Goal: Information Seeking & Learning: Check status

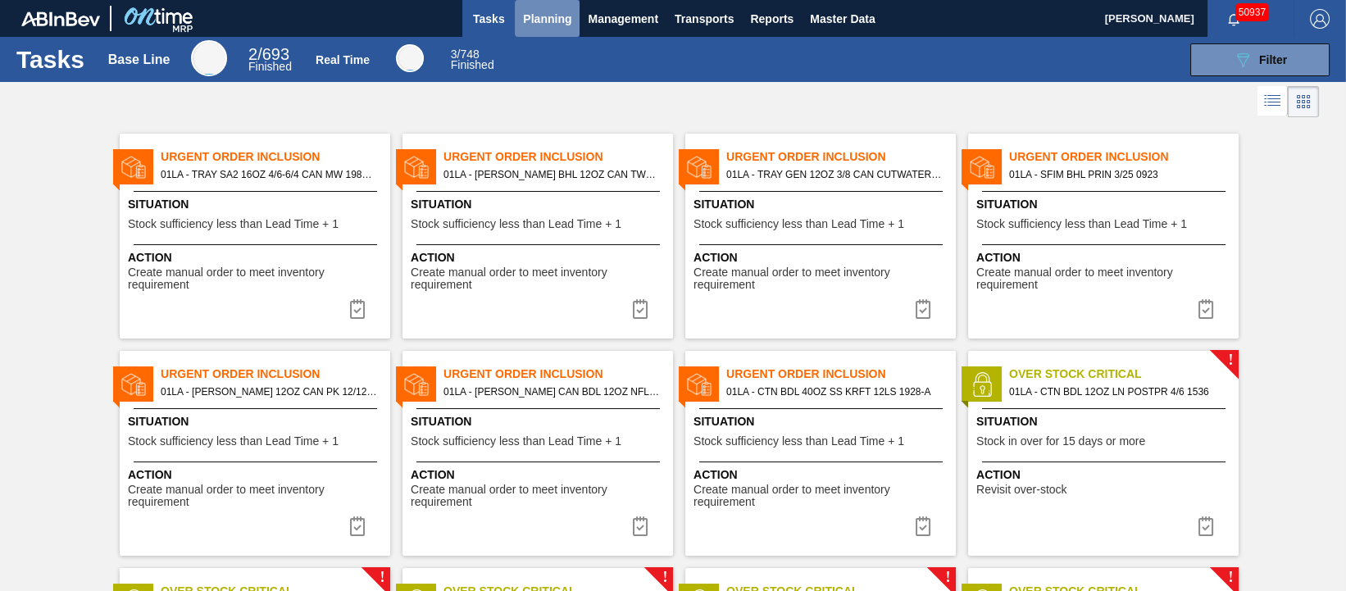
click at [543, 9] on span "Planning" at bounding box center [547, 19] width 48 height 20
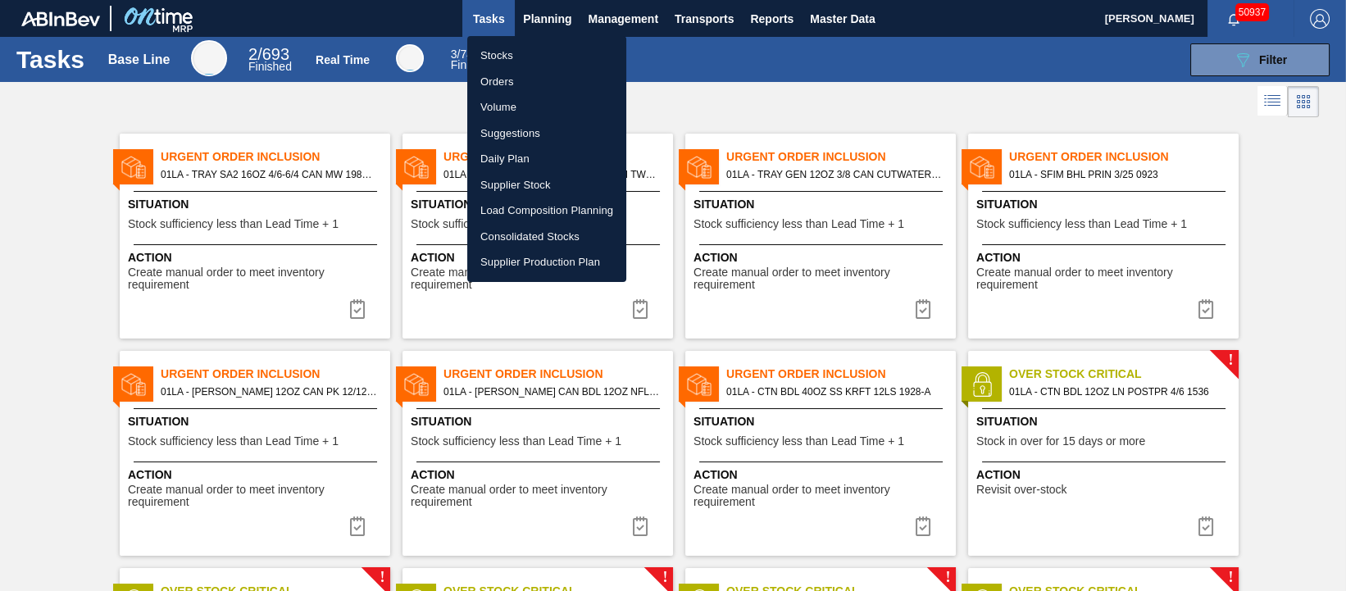
click at [518, 52] on li "Stocks" at bounding box center [546, 56] width 159 height 26
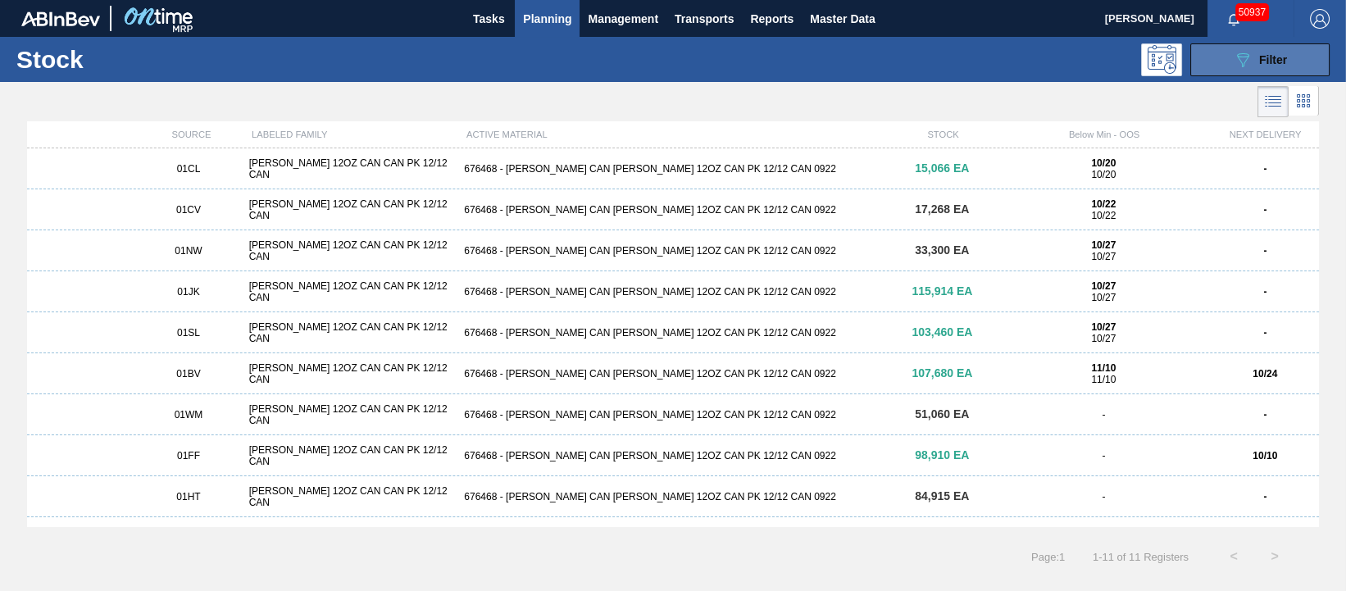
click at [1262, 66] on div "089F7B8B-B2A5-4AFE-B5C0-19BA573D28AC Filter" at bounding box center [1260, 60] width 54 height 20
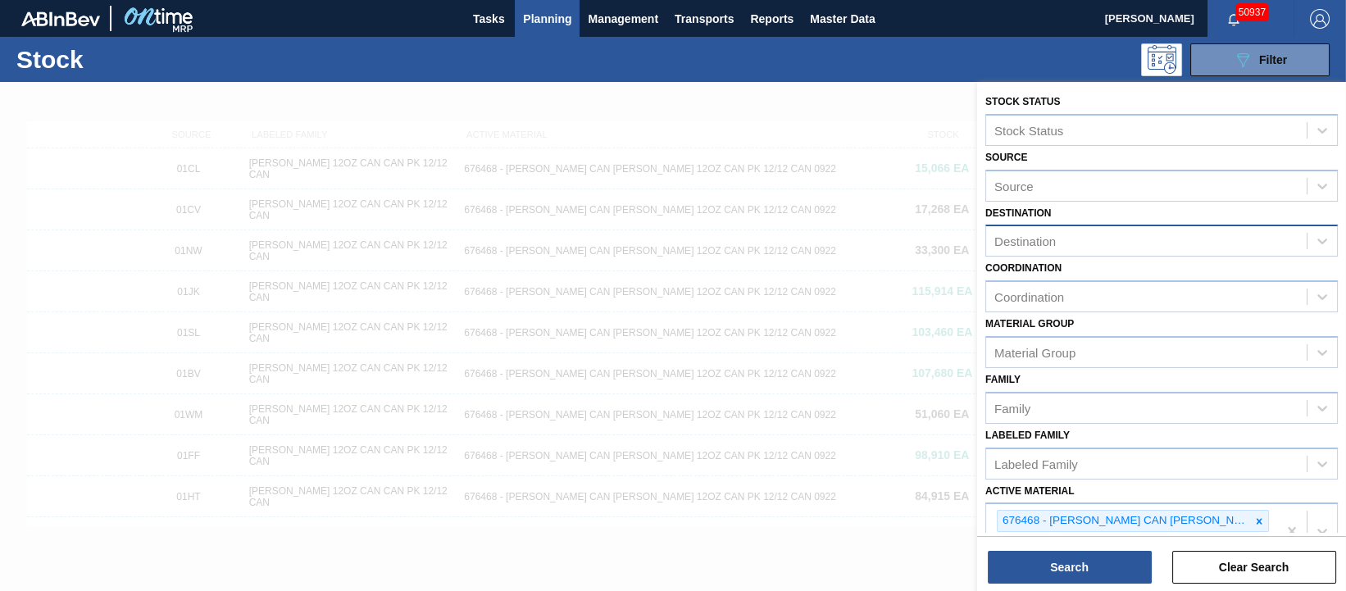
click at [1144, 241] on div "Destination" at bounding box center [1146, 242] width 321 height 24
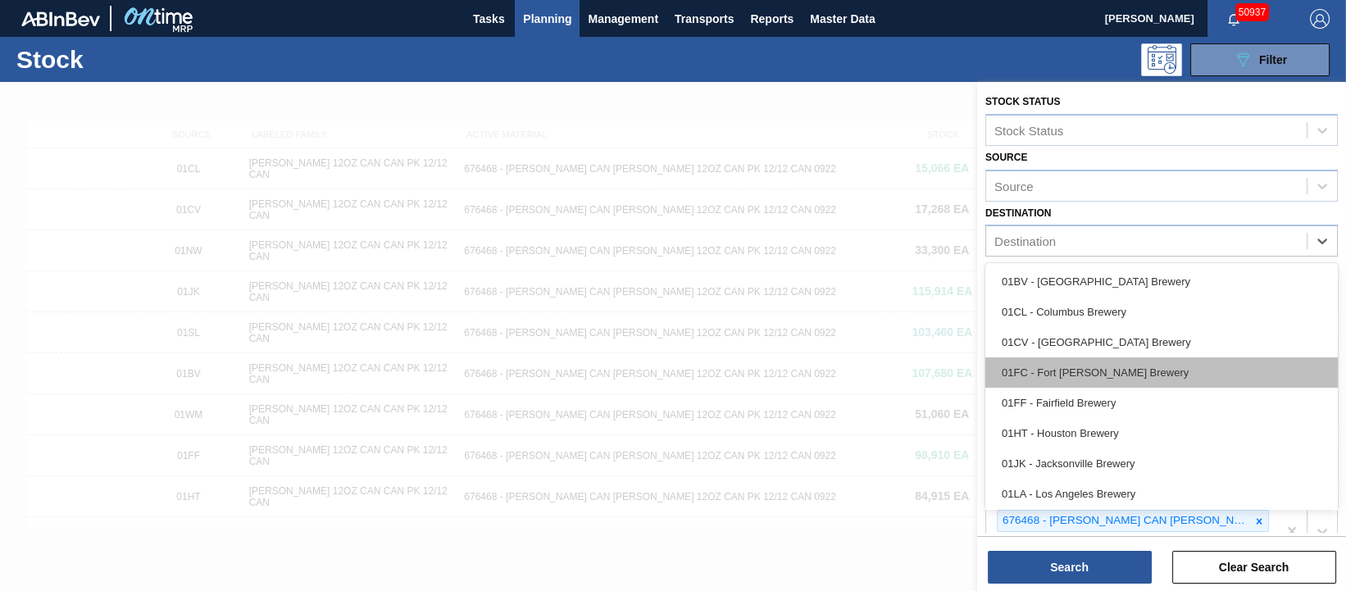
click at [1163, 362] on div "01FC - Fort [PERSON_NAME] Brewery" at bounding box center [1161, 372] width 352 height 30
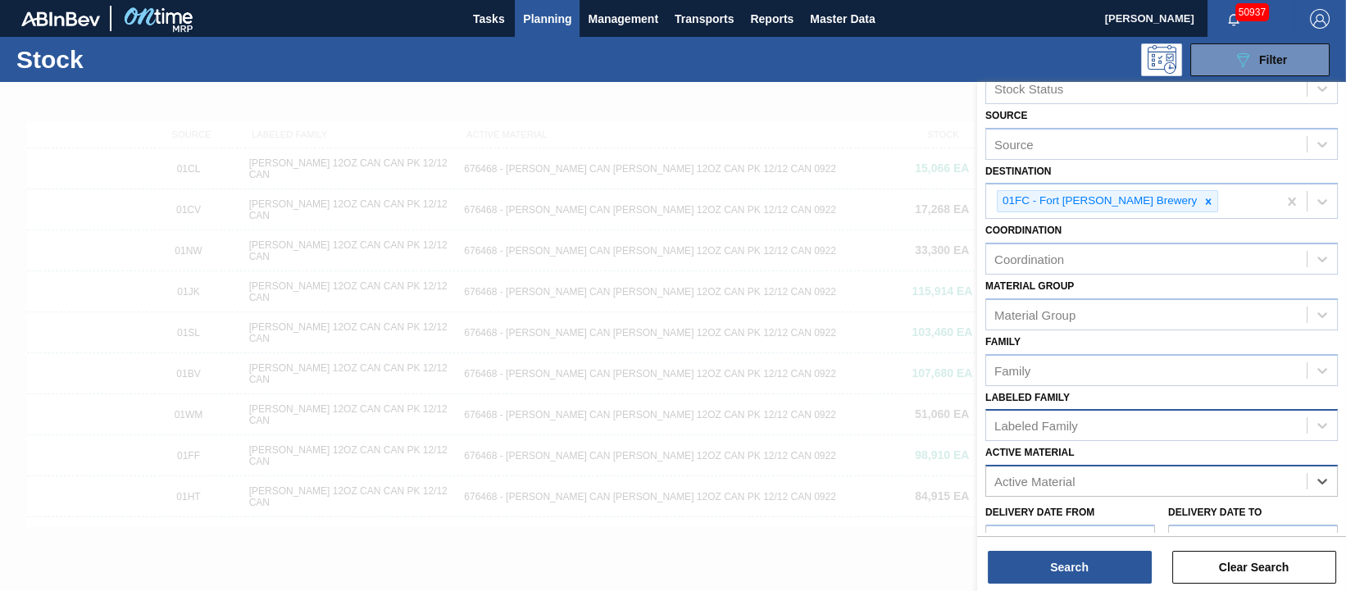
scroll to position [102, 0]
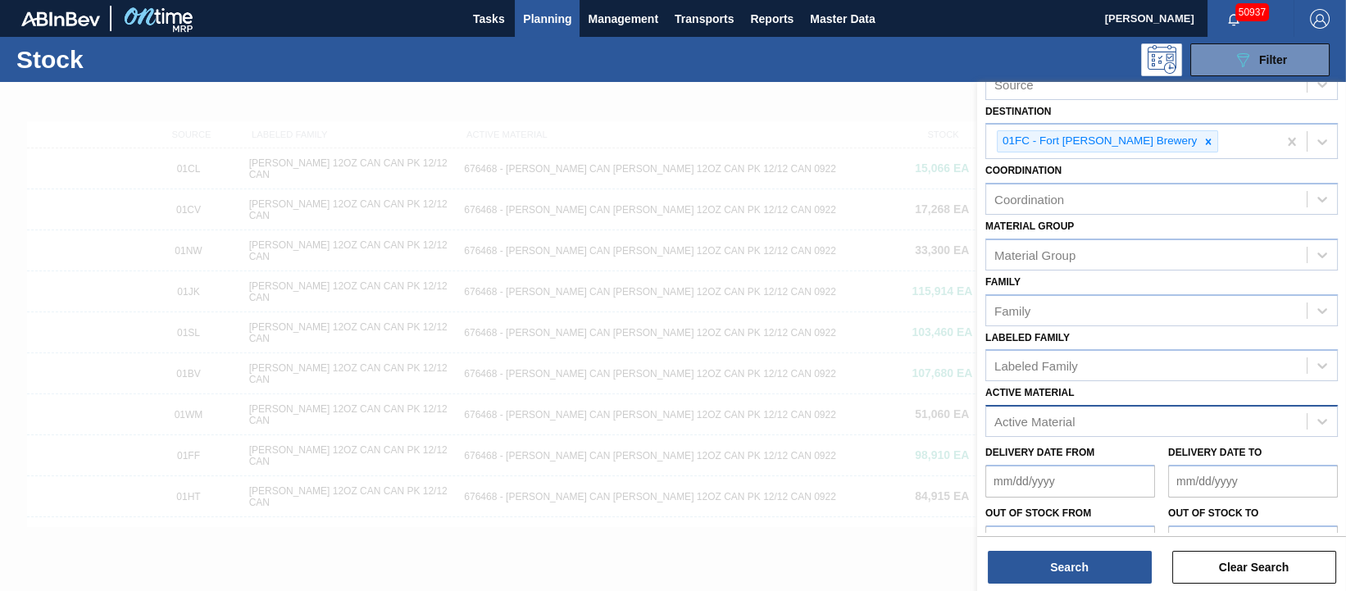
click at [1148, 421] on div "Active Material" at bounding box center [1146, 422] width 321 height 24
paste Material "683953"
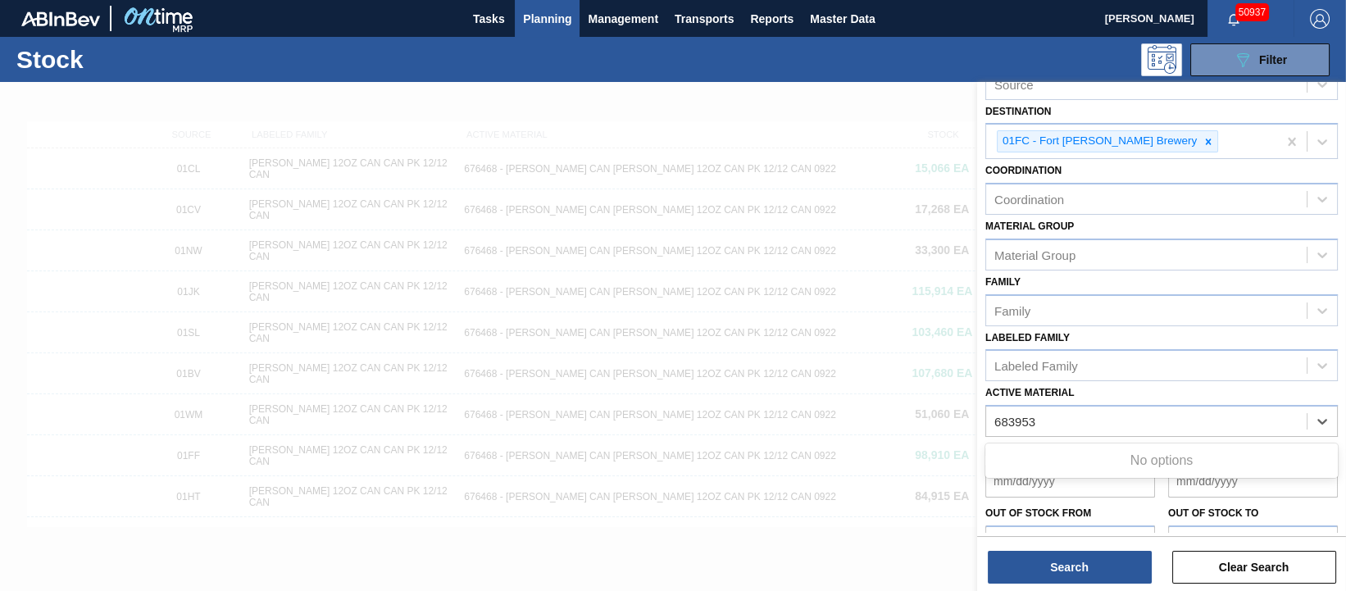
type Material "683953"
click at [407, 94] on div at bounding box center [673, 377] width 1346 height 591
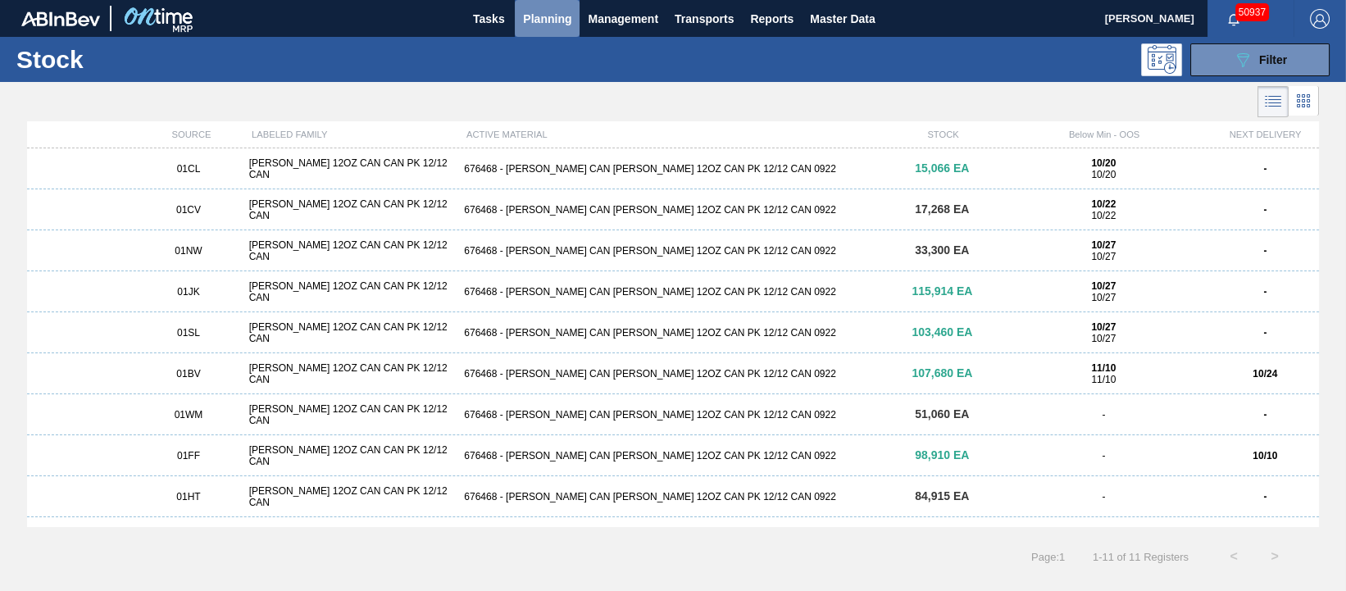
click at [542, 19] on span "Planning" at bounding box center [547, 19] width 48 height 20
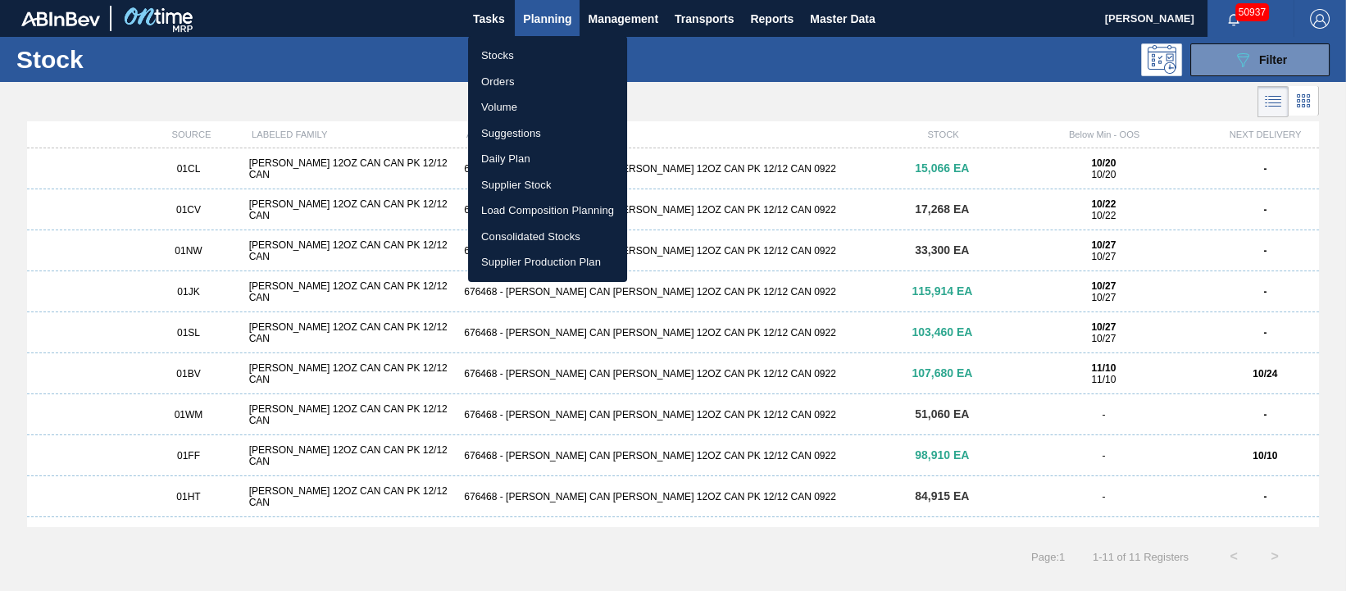
drag, startPoint x: 503, startPoint y: 84, endPoint x: 1160, endPoint y: 130, distance: 658.2
click at [503, 84] on li "Orders" at bounding box center [547, 82] width 159 height 26
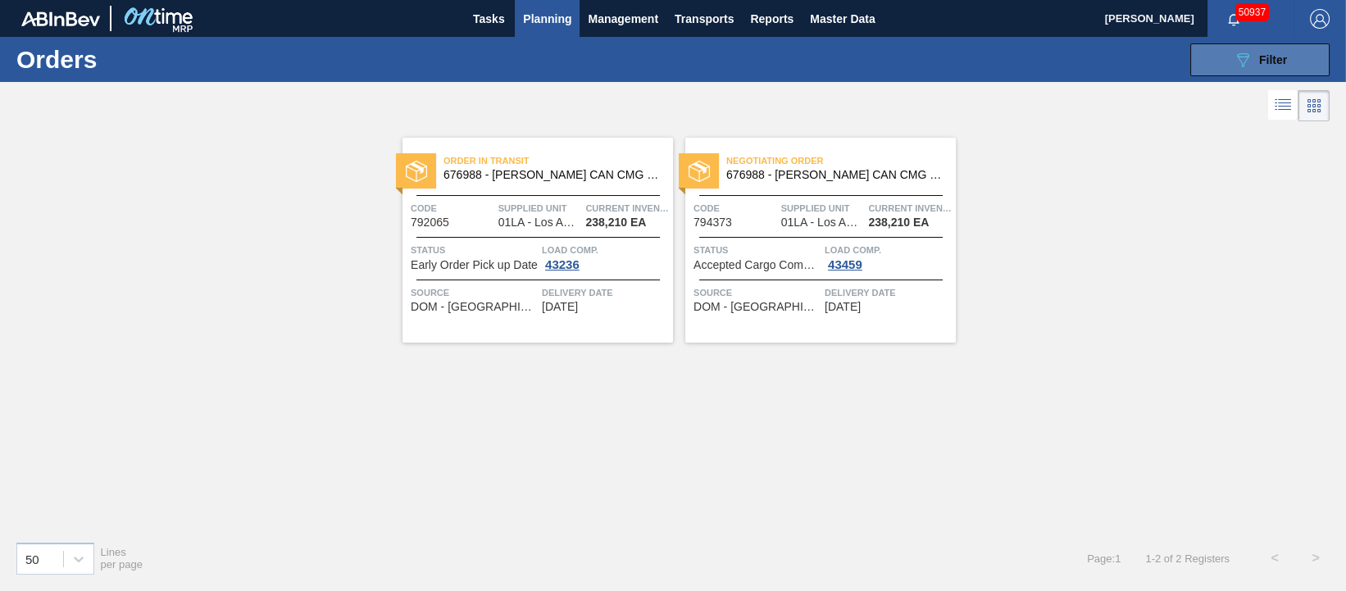
click at [1249, 65] on icon "089F7B8B-B2A5-4AFE-B5C0-19BA573D28AC" at bounding box center [1243, 60] width 20 height 20
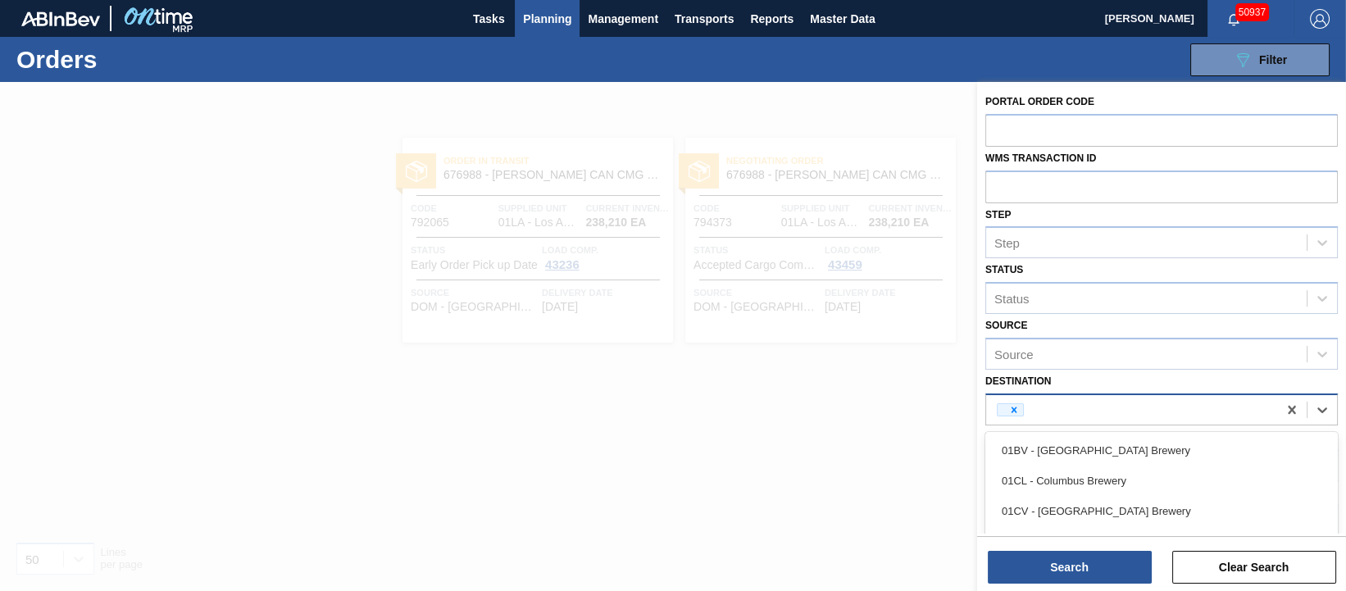
click at [1231, 402] on div at bounding box center [1131, 410] width 291 height 25
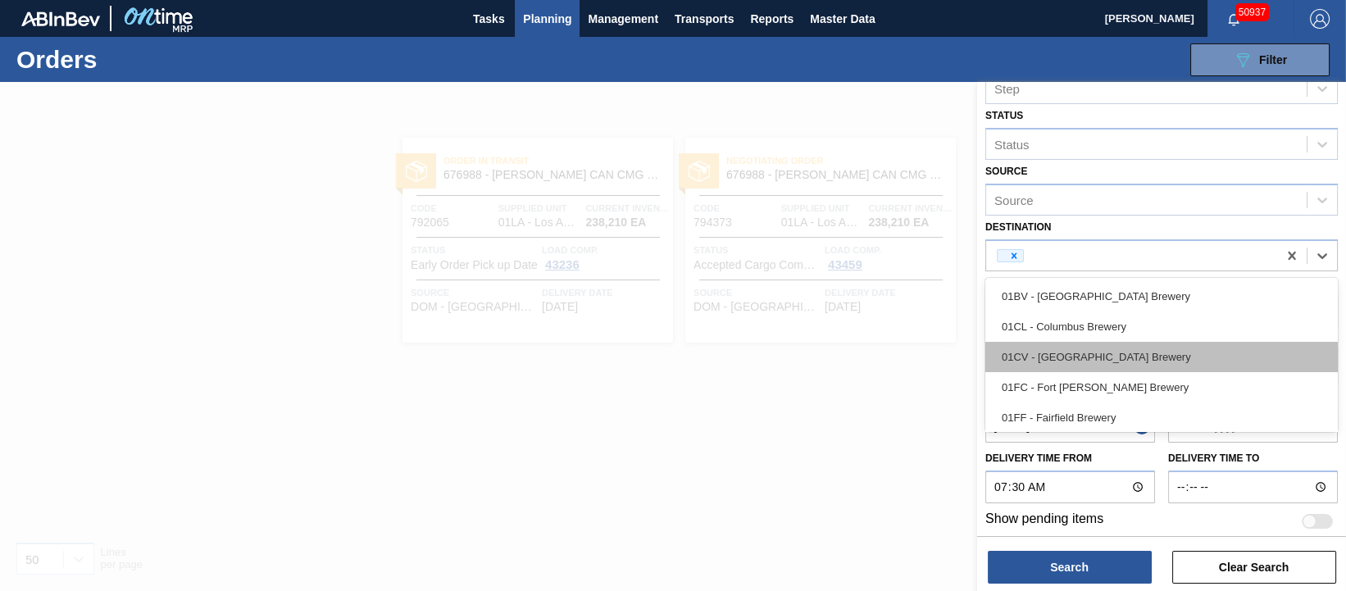
scroll to position [158, 0]
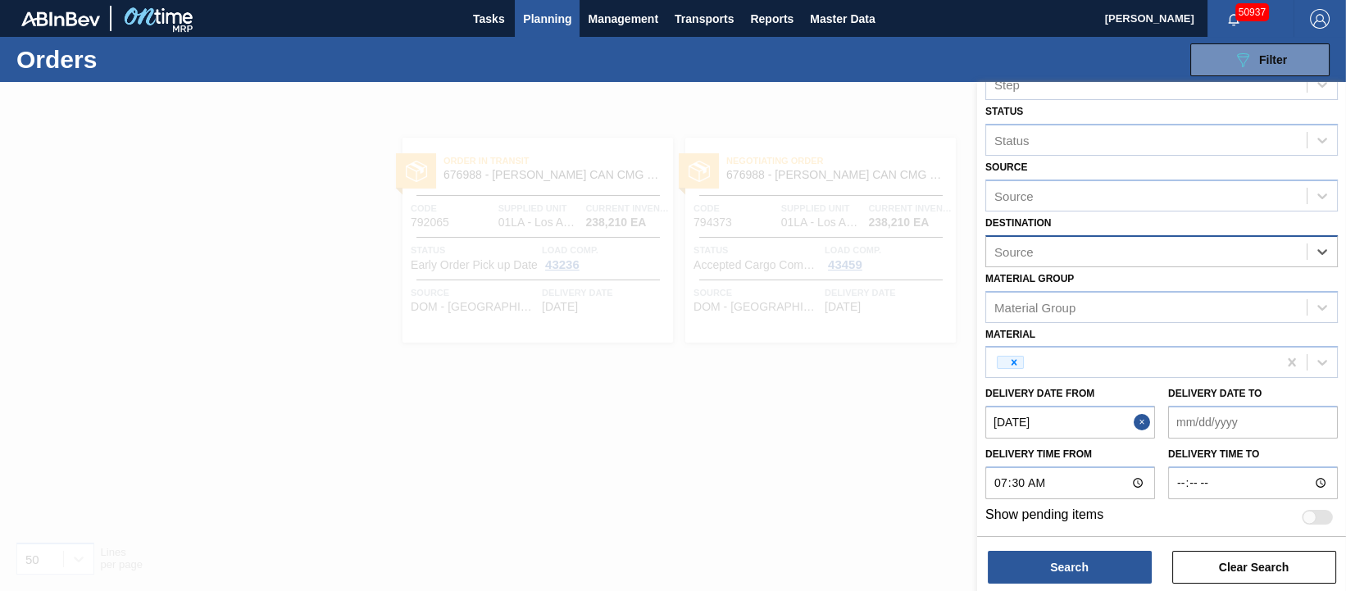
click at [1211, 260] on div "Source" at bounding box center [1146, 251] width 321 height 24
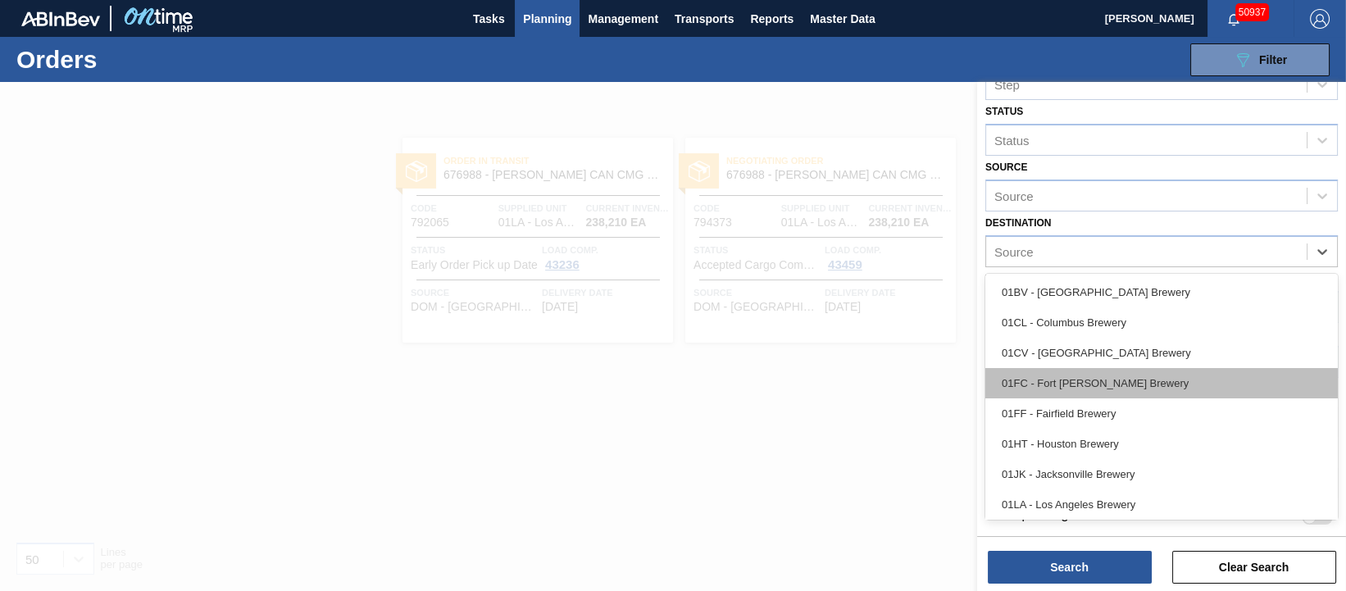
click at [1163, 376] on div "01FC - Fort [PERSON_NAME] Brewery" at bounding box center [1161, 383] width 352 height 30
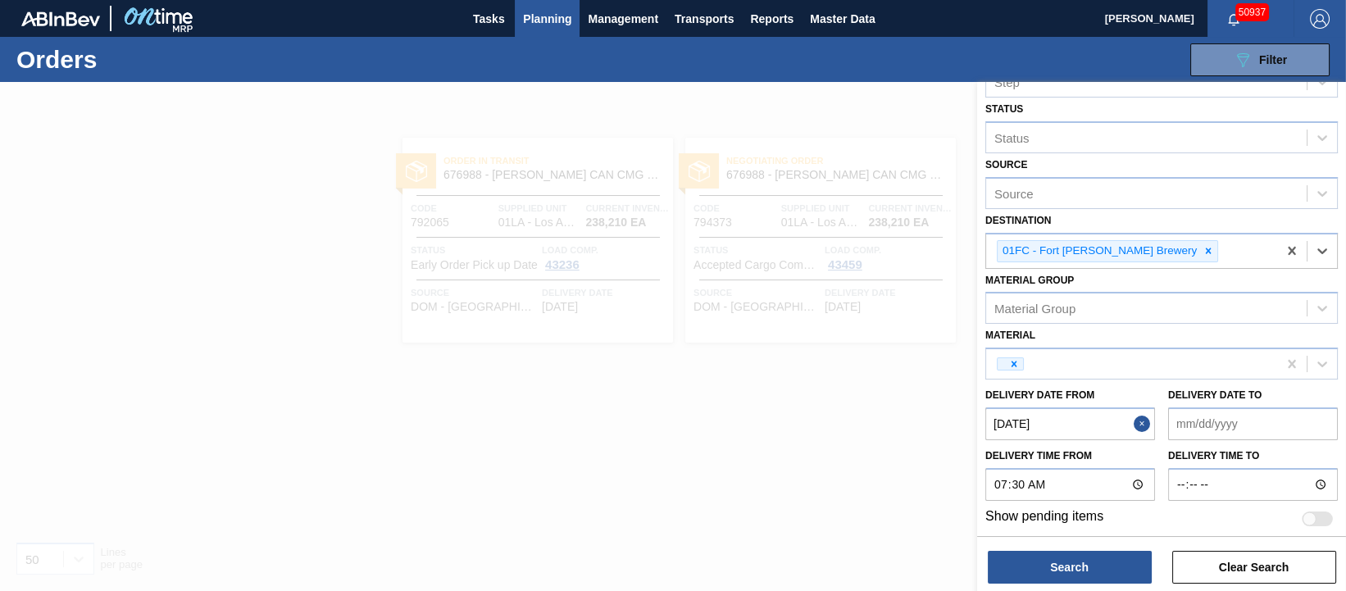
scroll to position [161, 0]
click at [1210, 357] on div "Material" at bounding box center [1146, 364] width 321 height 24
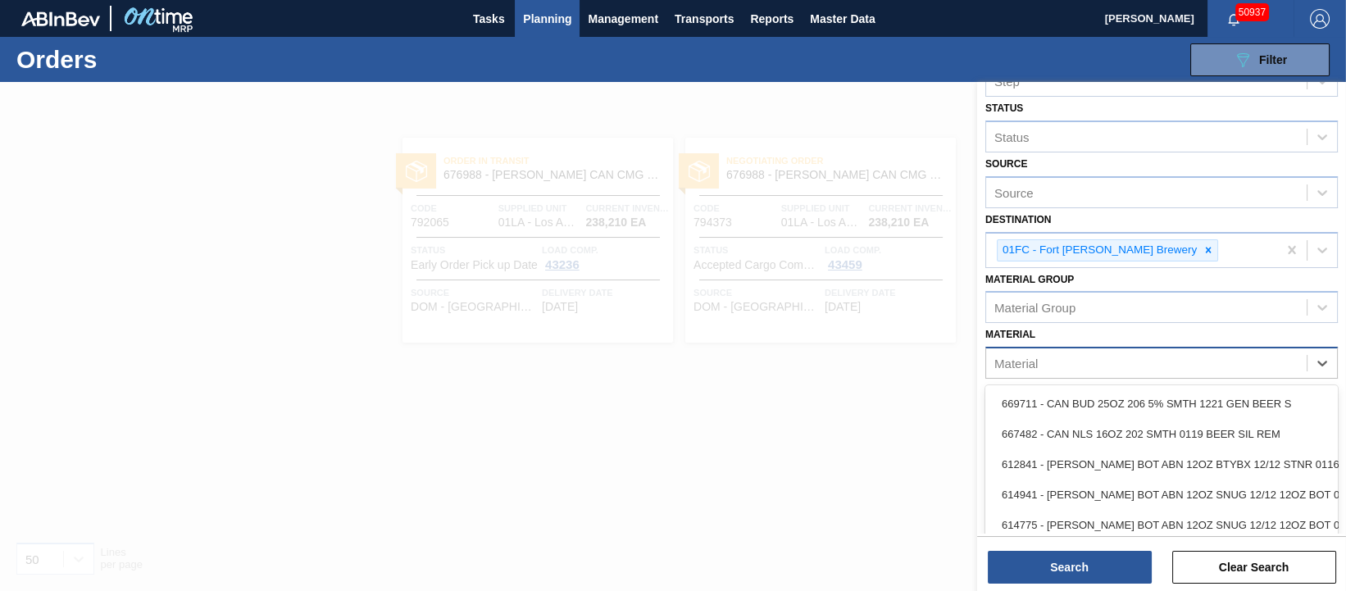
paste input "683953"
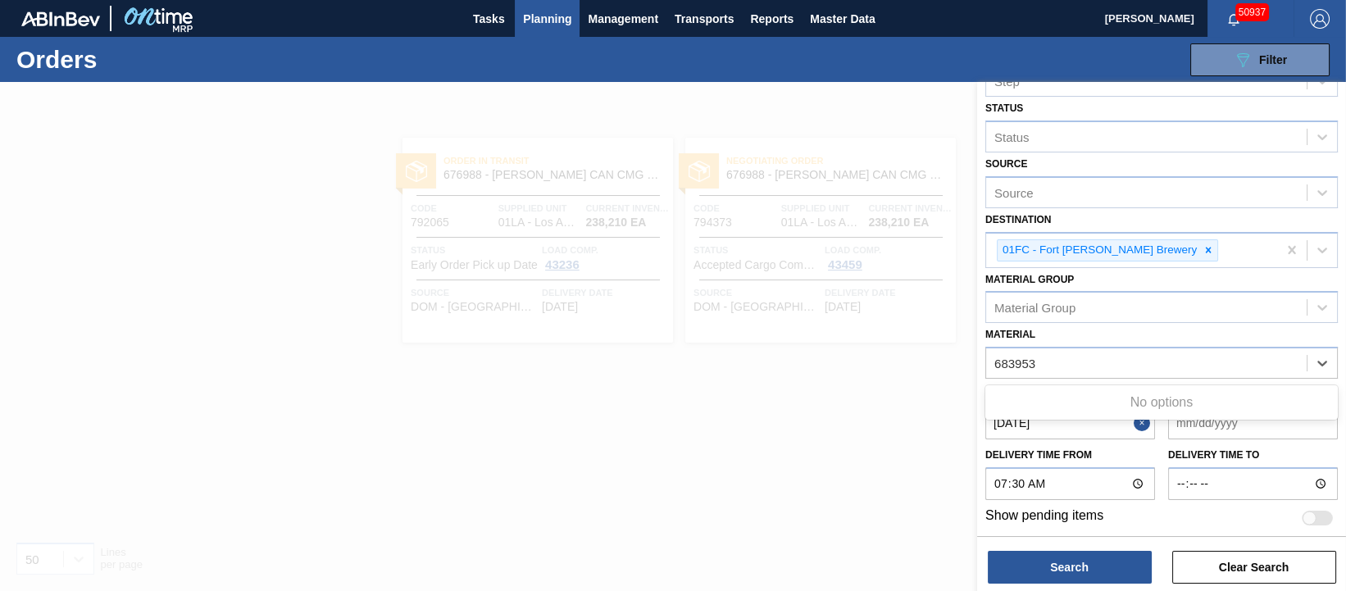
type input "683953"
click at [926, 424] on div at bounding box center [673, 377] width 1346 height 591
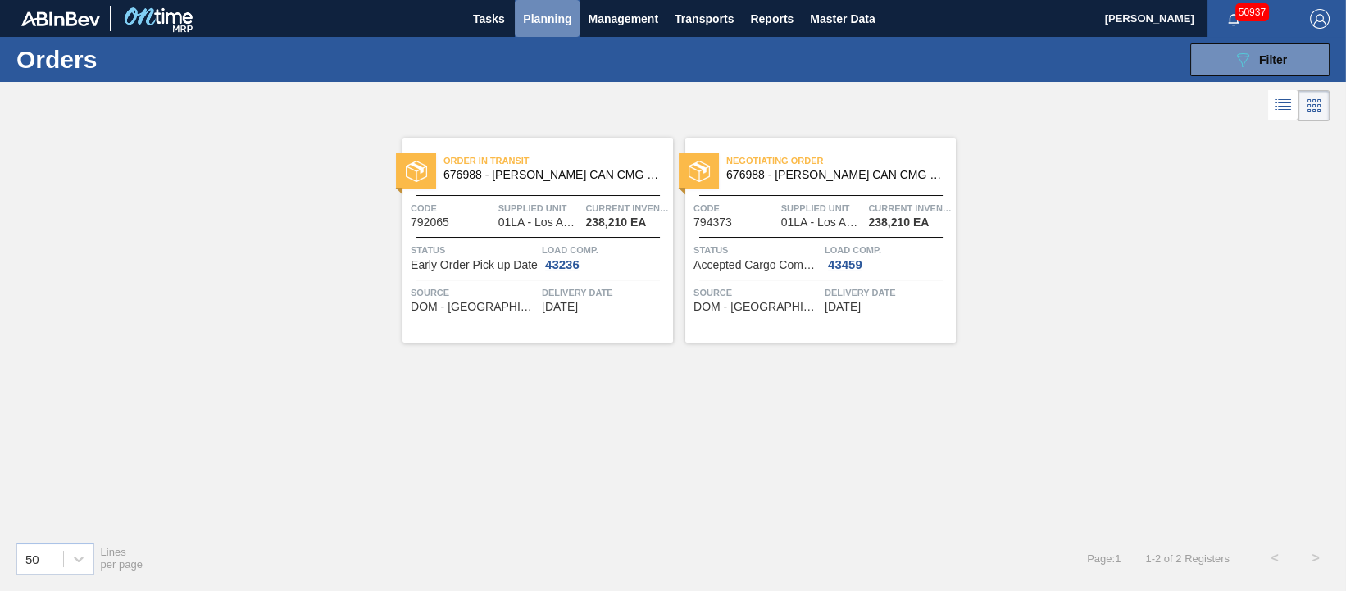
click at [547, 18] on span "Planning" at bounding box center [547, 19] width 48 height 20
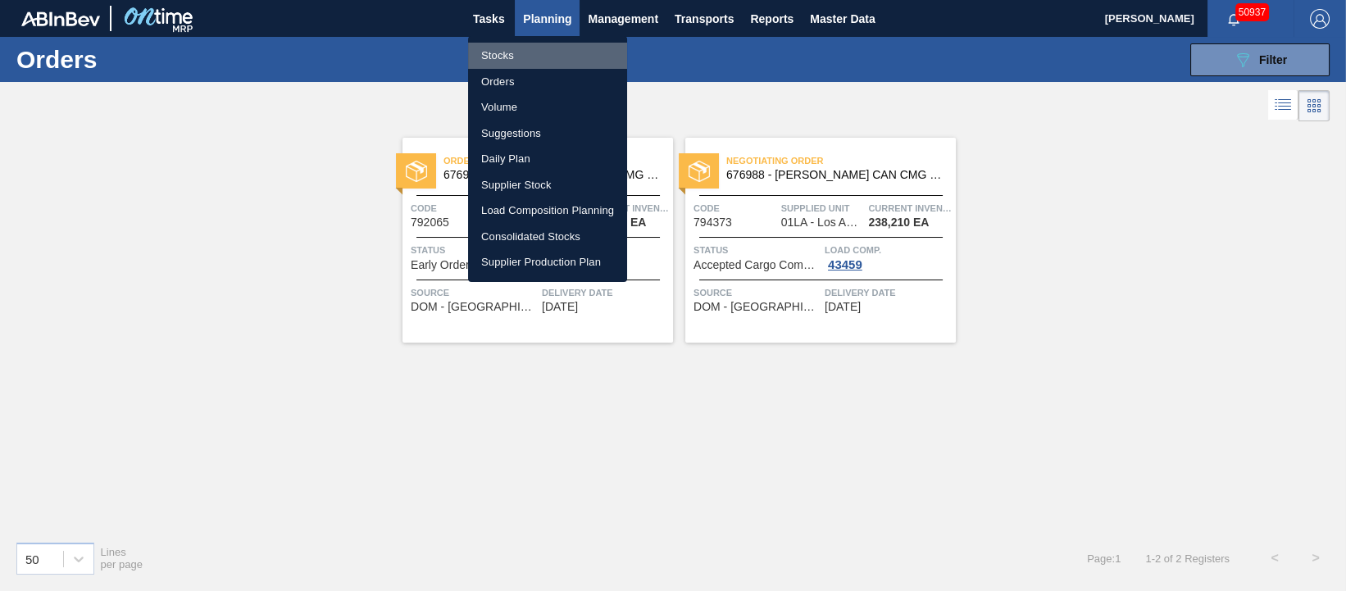
click at [517, 55] on li "Stocks" at bounding box center [547, 56] width 159 height 26
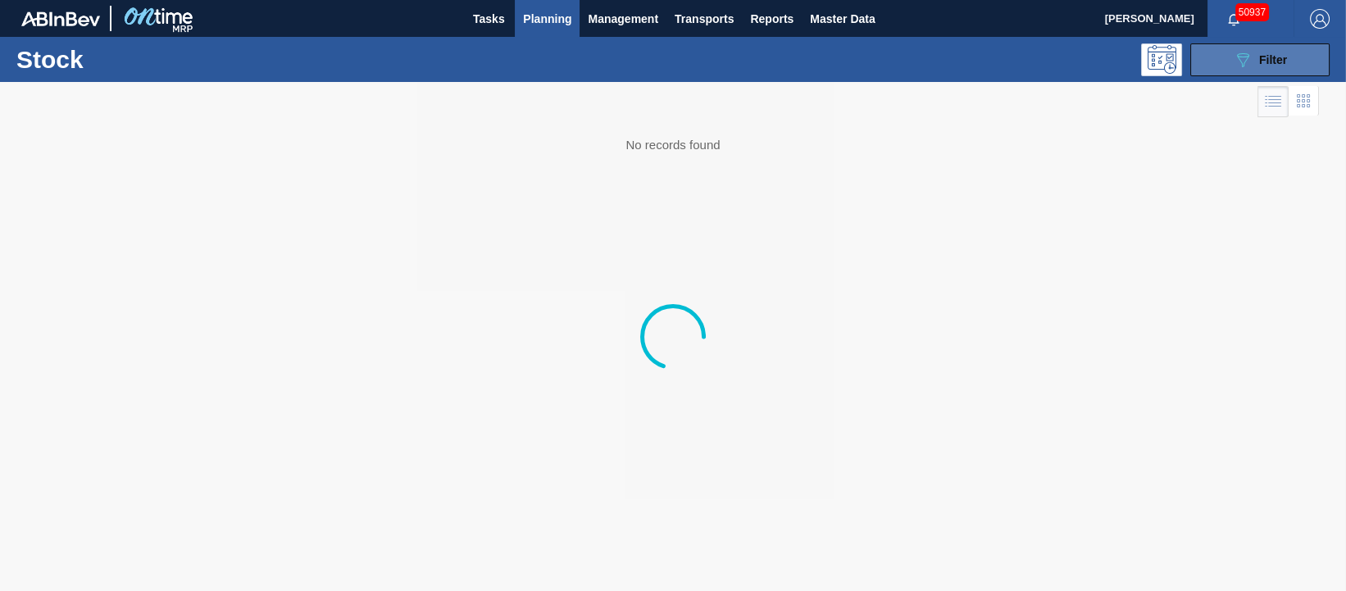
click at [1278, 69] on button "089F7B8B-B2A5-4AFE-B5C0-19BA573D28AC Filter" at bounding box center [1259, 59] width 139 height 33
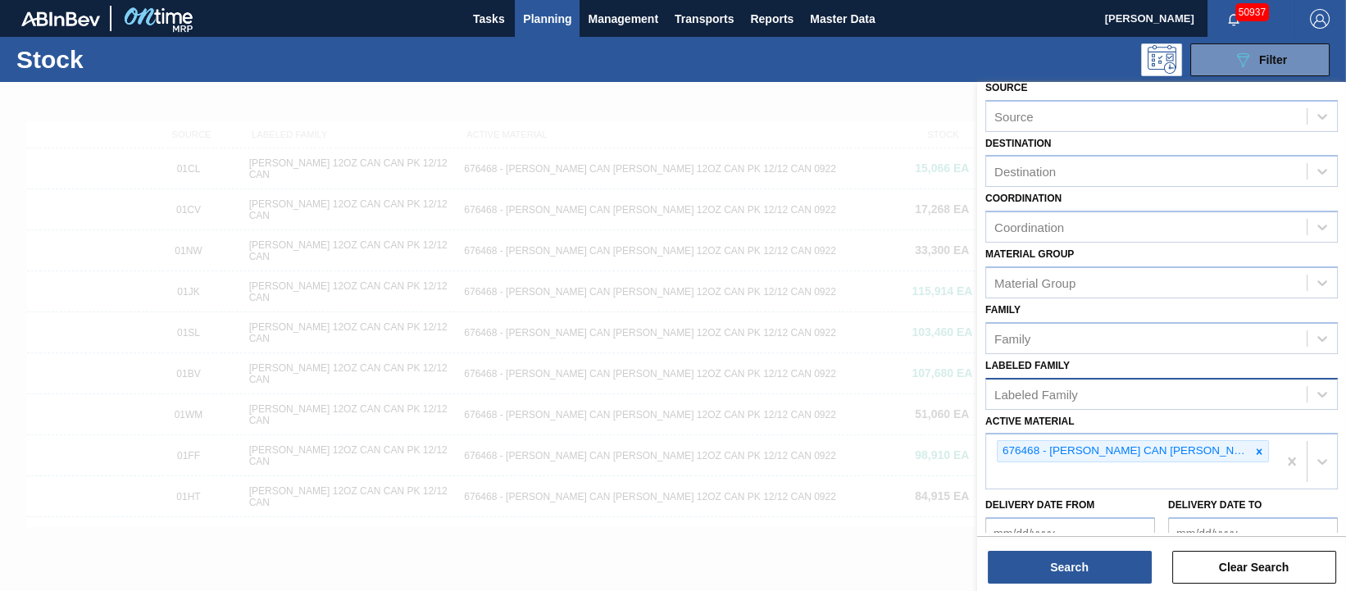
scroll to position [102, 0]
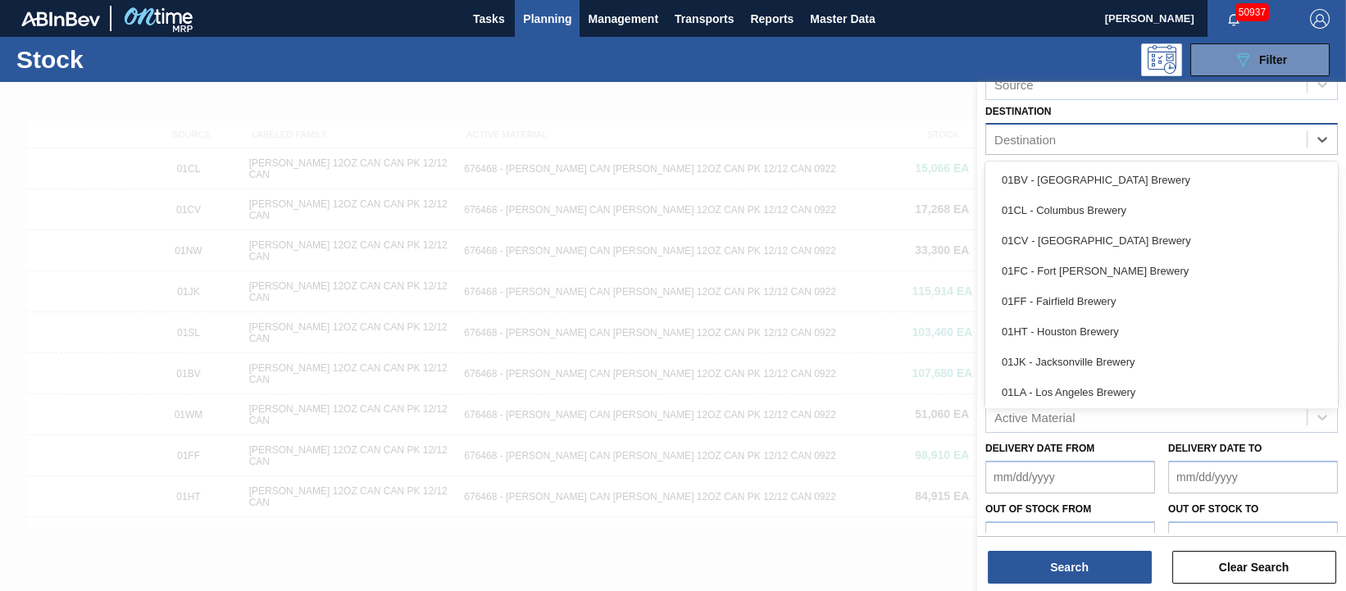
click at [1109, 142] on div "Destination" at bounding box center [1146, 140] width 321 height 24
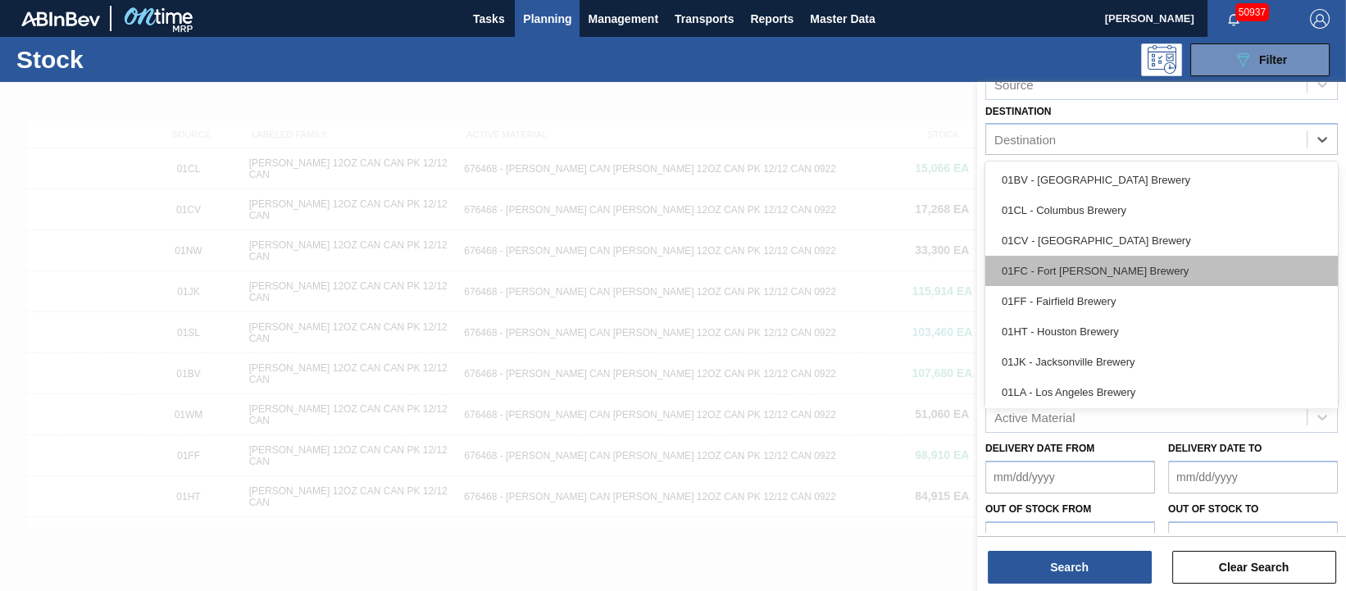
click at [1094, 271] on div "01FC - Fort [PERSON_NAME] Brewery" at bounding box center [1161, 271] width 352 height 30
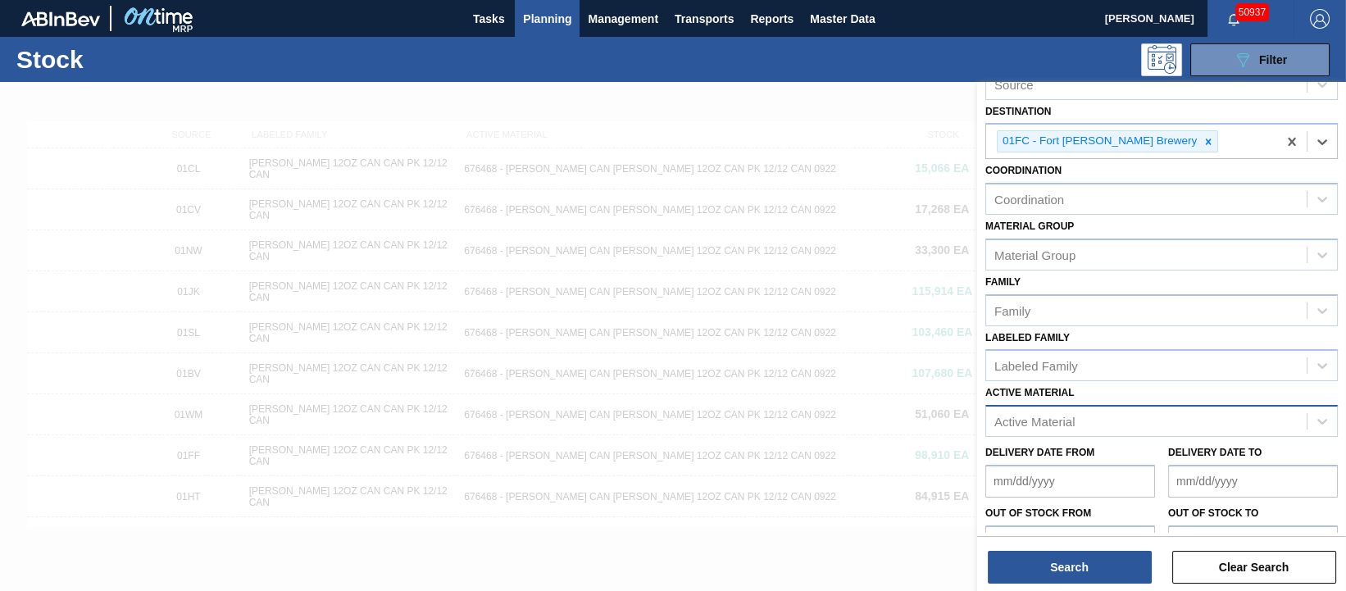
click at [1121, 418] on div "Active Material" at bounding box center [1146, 422] width 321 height 24
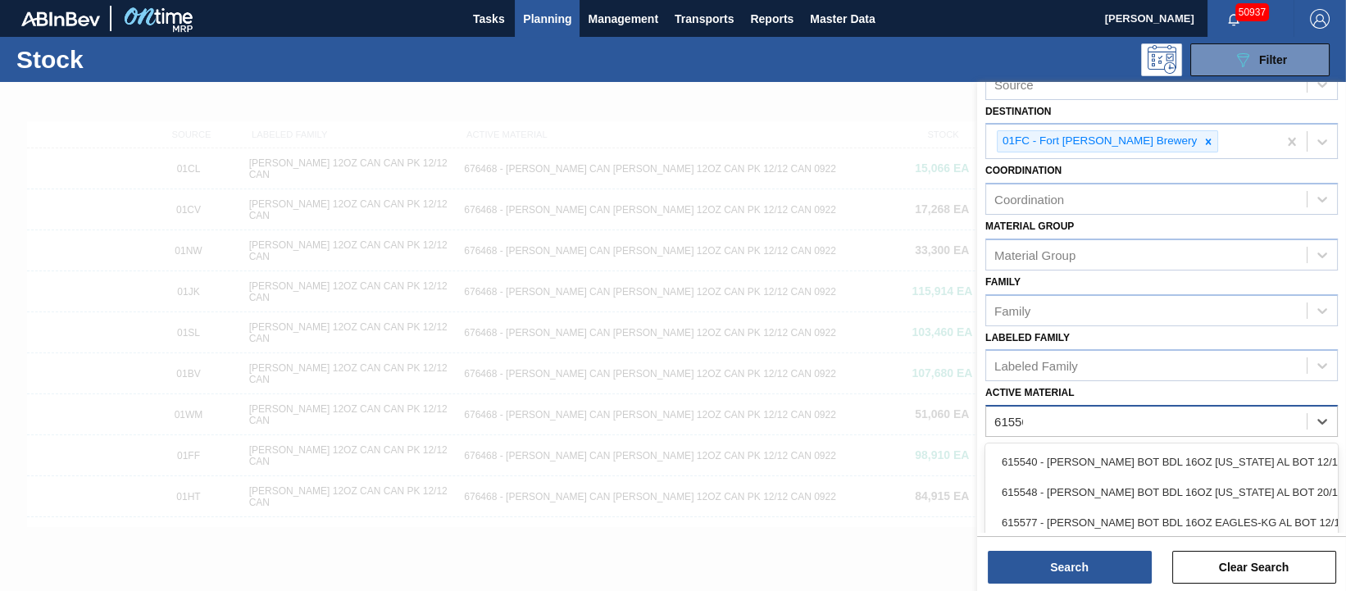
type Material "615502"
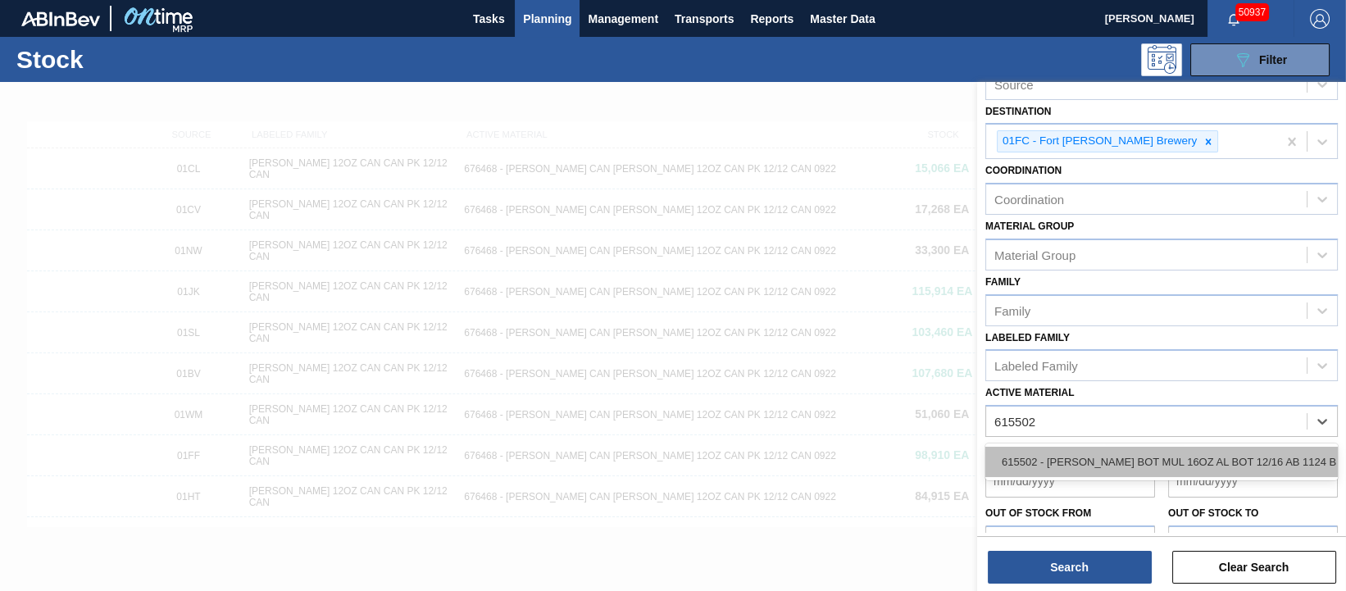
click at [1158, 450] on div "615502 - [PERSON_NAME] BOT MUL 16OZ AL BOT 12/16 AB 1124 B" at bounding box center [1161, 462] width 352 height 30
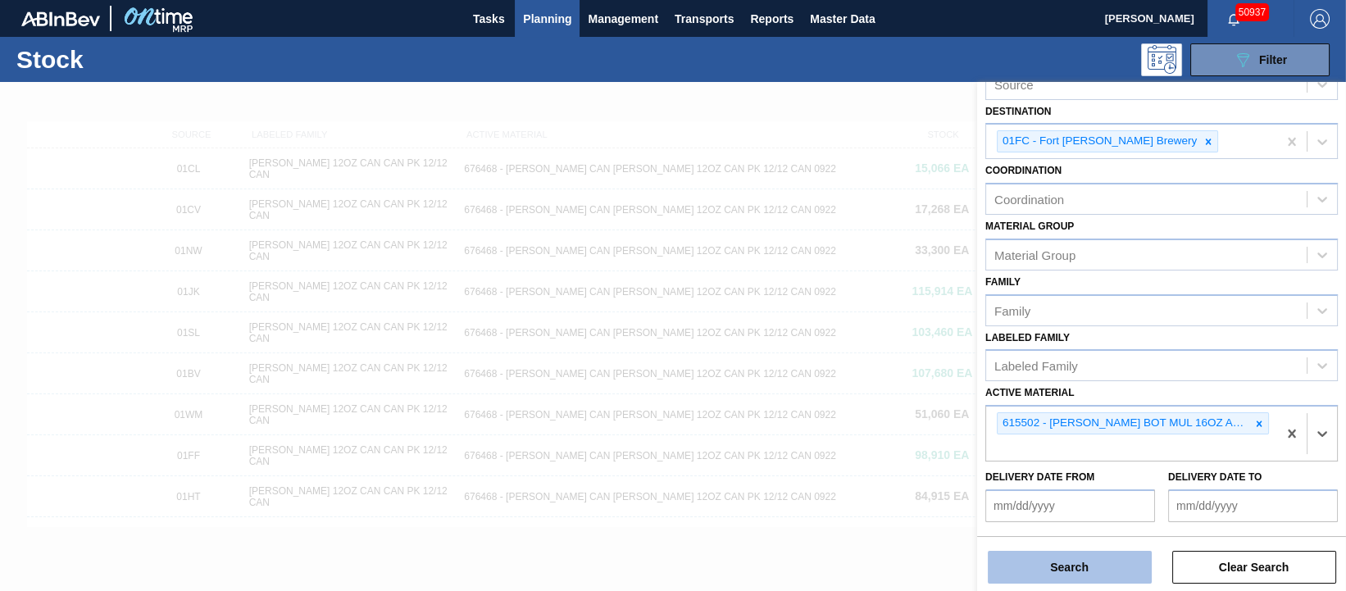
click at [1098, 563] on button "Search" at bounding box center [1070, 567] width 164 height 33
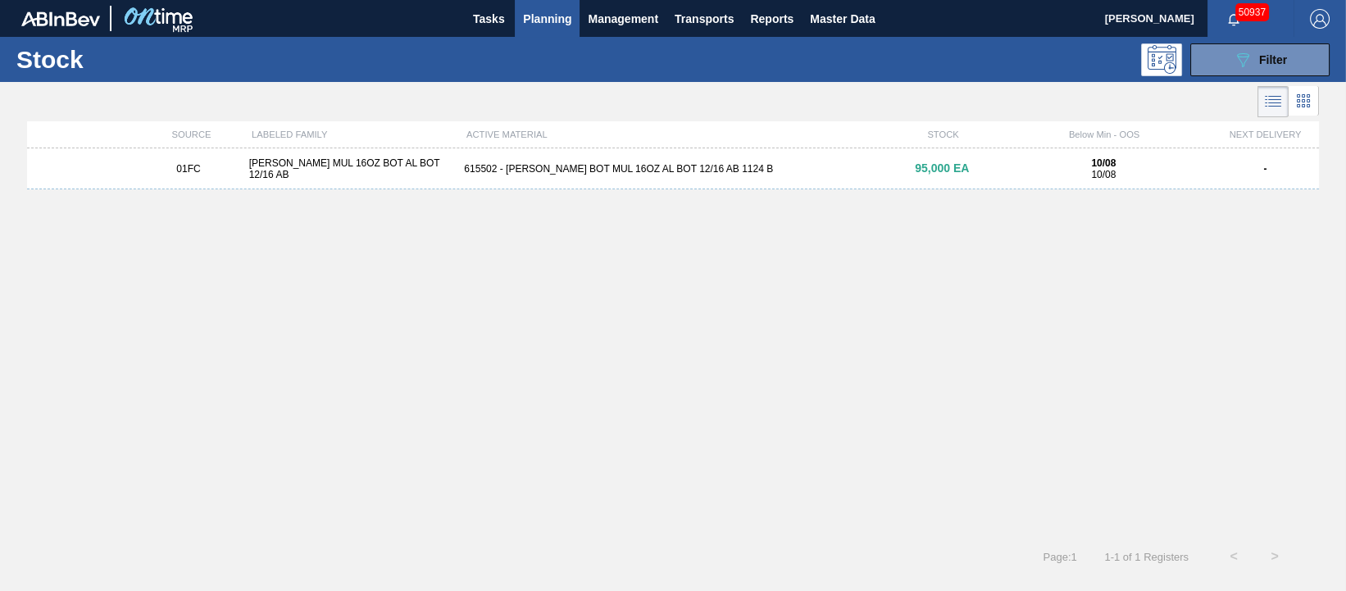
click at [629, 171] on div "615502 - [PERSON_NAME] BOT MUL 16OZ AL BOT 12/16 AB 1124 B" at bounding box center [672, 168] width 430 height 11
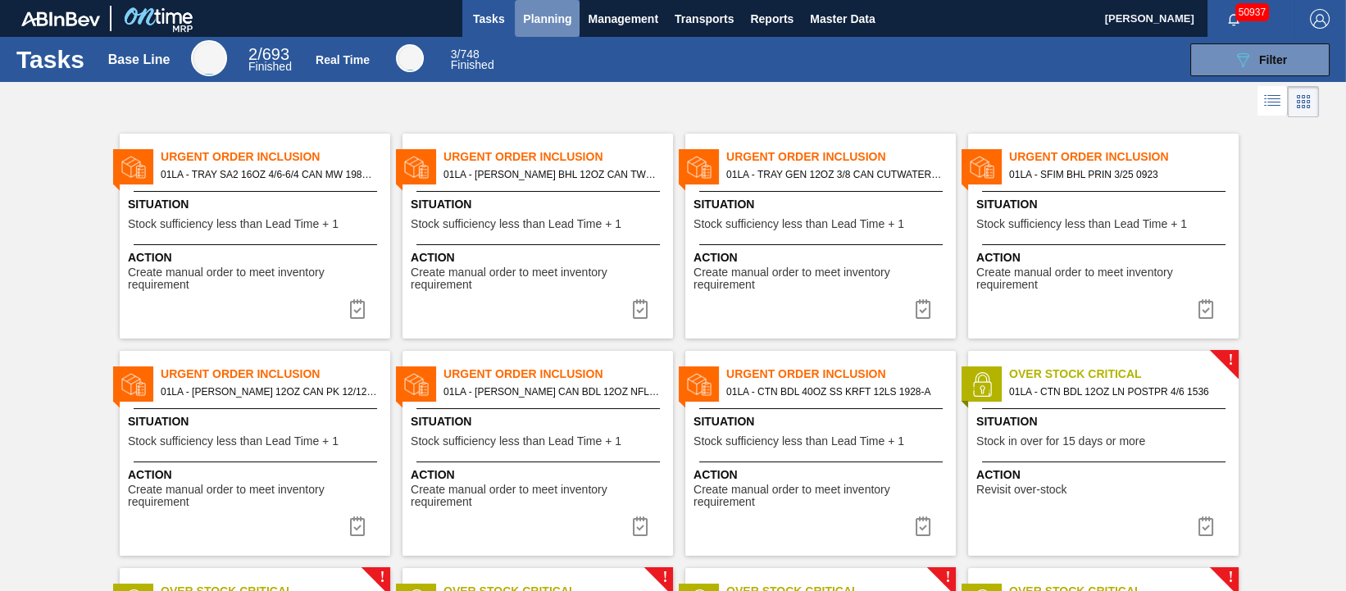
click at [544, 18] on span "Planning" at bounding box center [547, 19] width 48 height 20
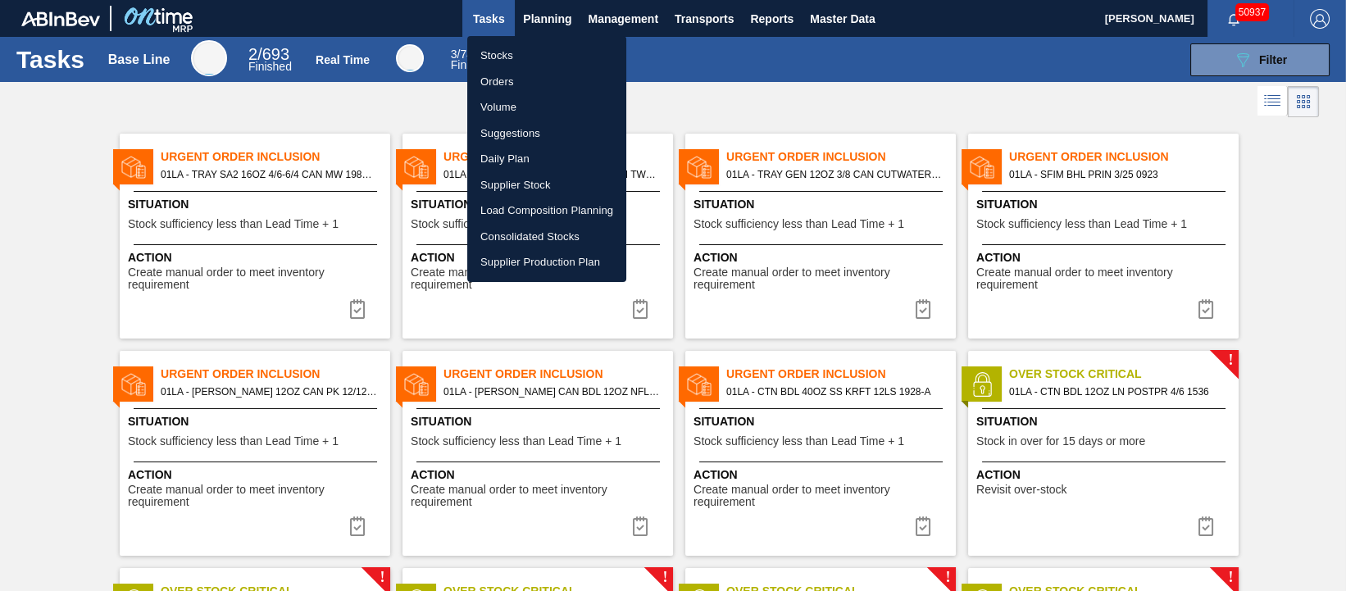
drag, startPoint x: 533, startPoint y: 52, endPoint x: 1126, endPoint y: 178, distance: 606.8
click at [533, 52] on li "Stocks" at bounding box center [546, 56] width 159 height 26
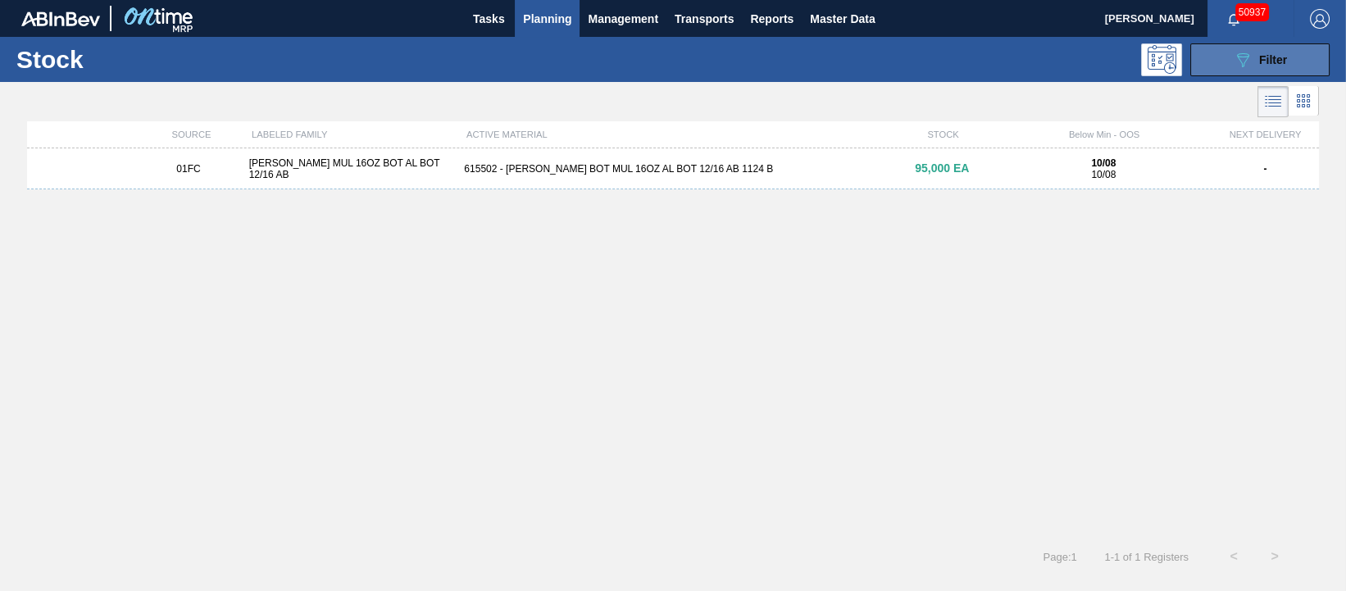
click at [1260, 58] on span "Filter" at bounding box center [1273, 59] width 28 height 13
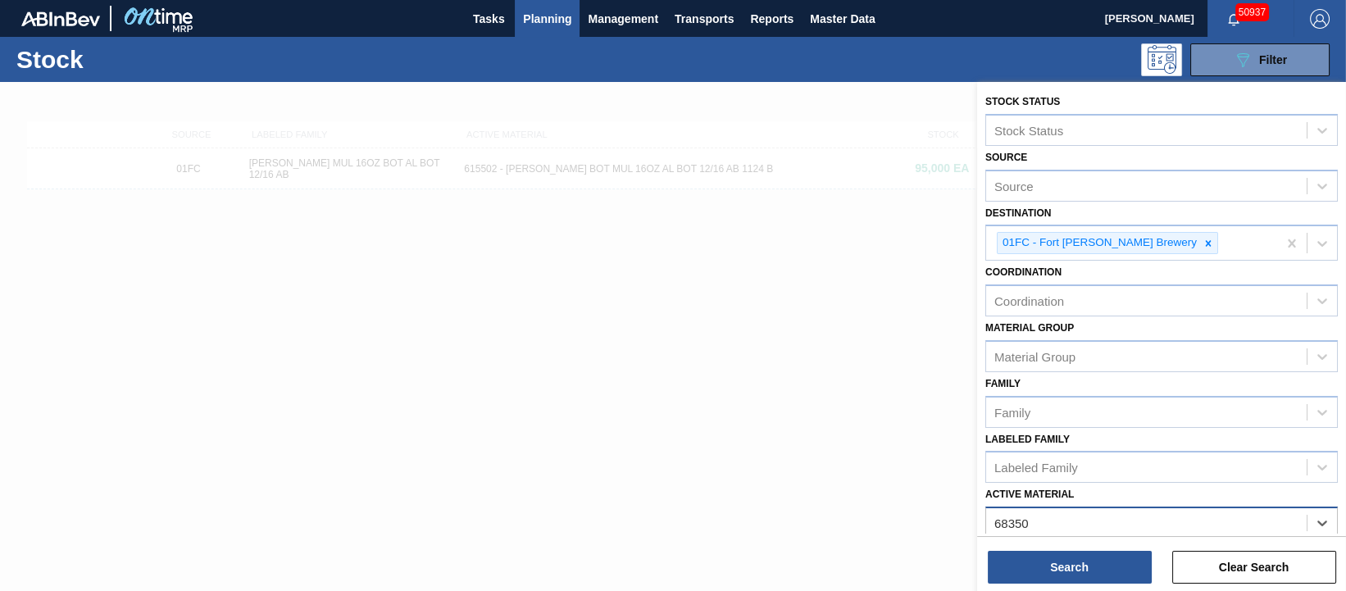
type Material "683505"
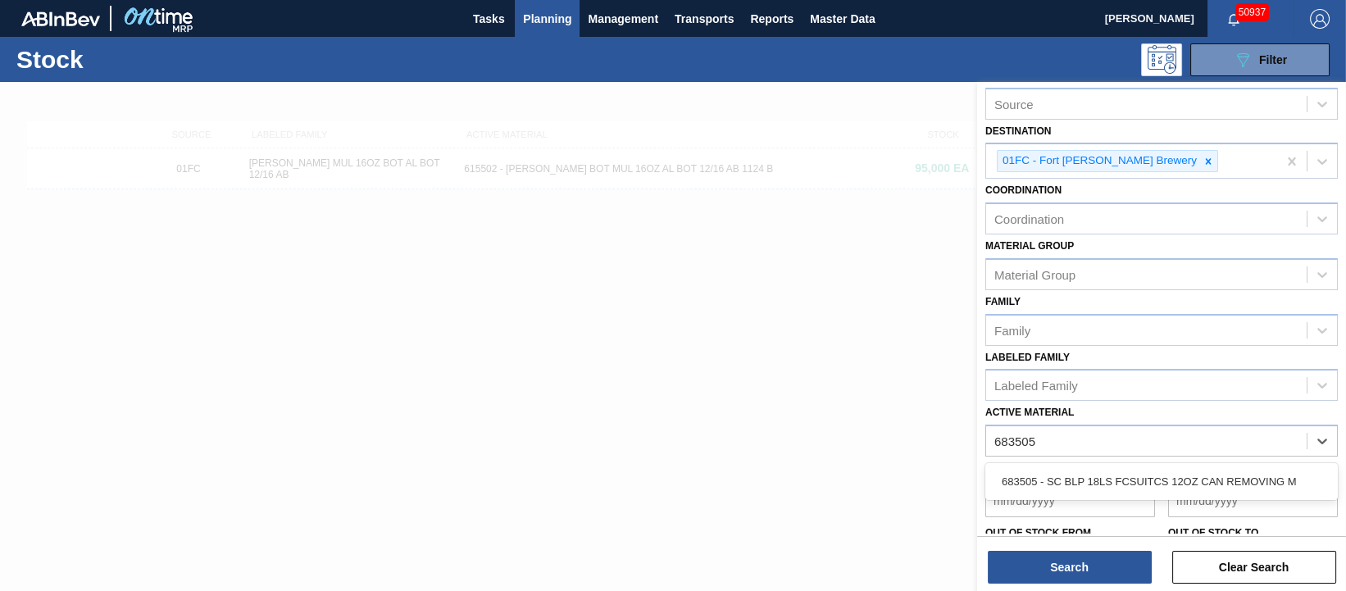
scroll to position [192, 0]
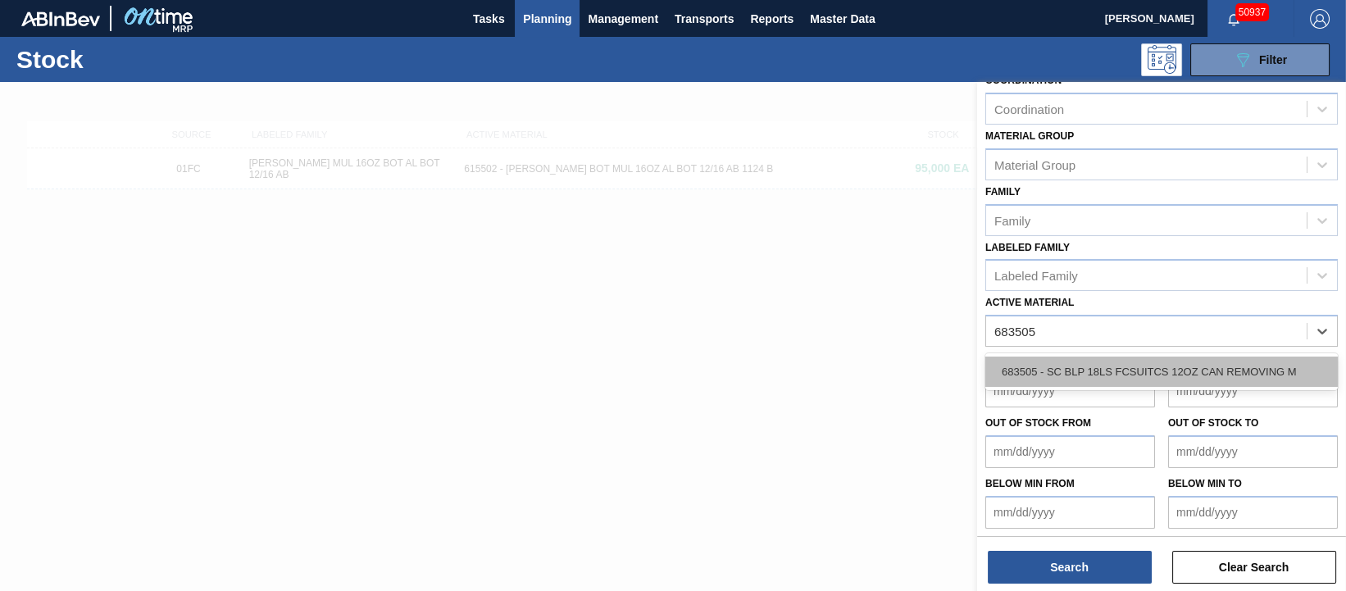
click at [1133, 371] on div "683505 - SC BLP 18LS FCSUITCS 12OZ CAN REMOVING M" at bounding box center [1161, 372] width 352 height 30
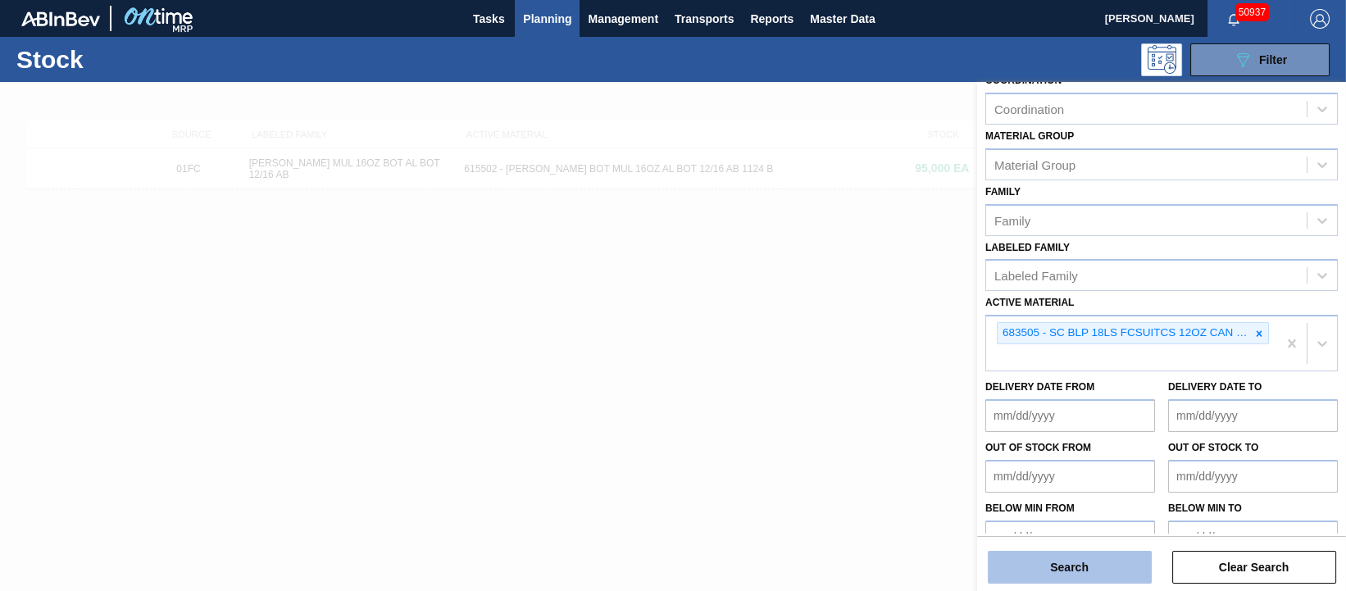
click at [1089, 572] on button "Search" at bounding box center [1070, 567] width 164 height 33
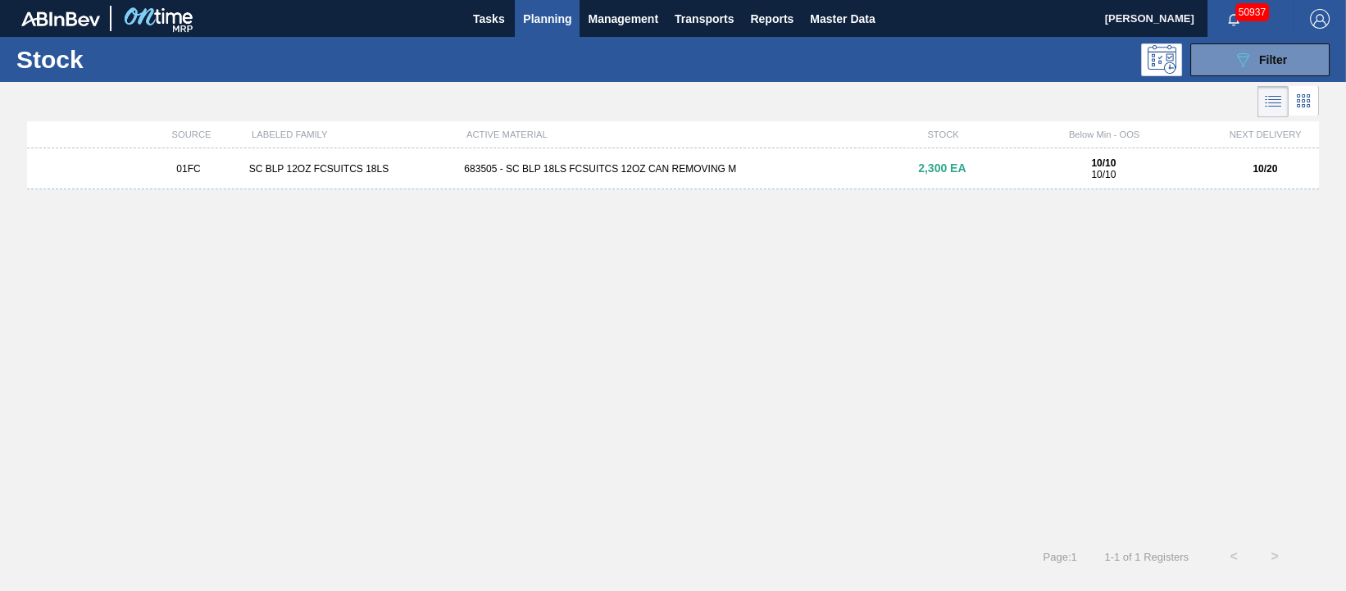
click at [617, 166] on div "683505 - SC BLP 18LS FCSUITCS 12OZ CAN REMOVING M" at bounding box center [672, 168] width 430 height 11
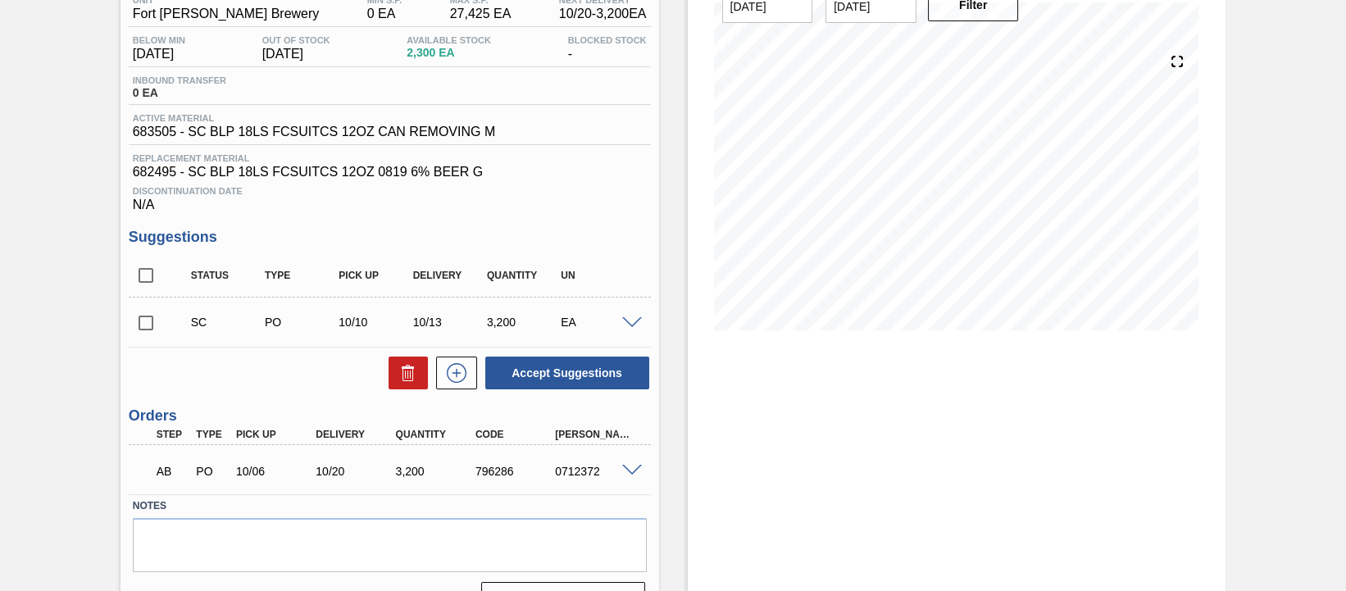
scroll to position [192, 0]
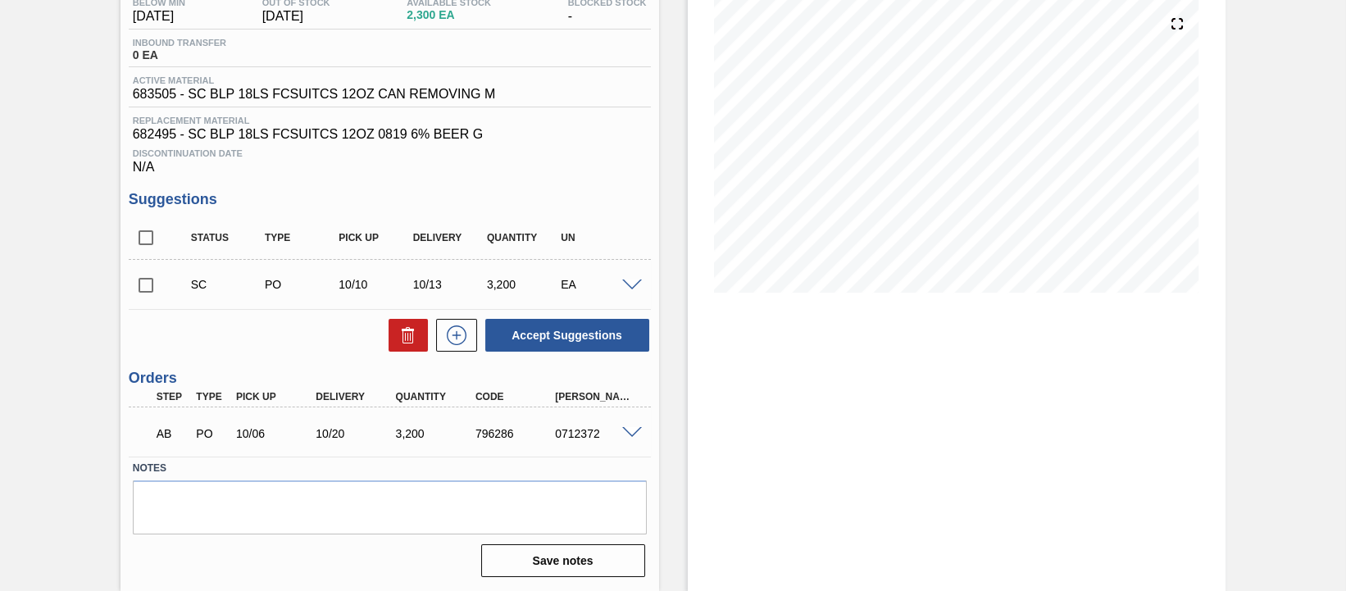
click at [629, 432] on span at bounding box center [632, 433] width 20 height 12
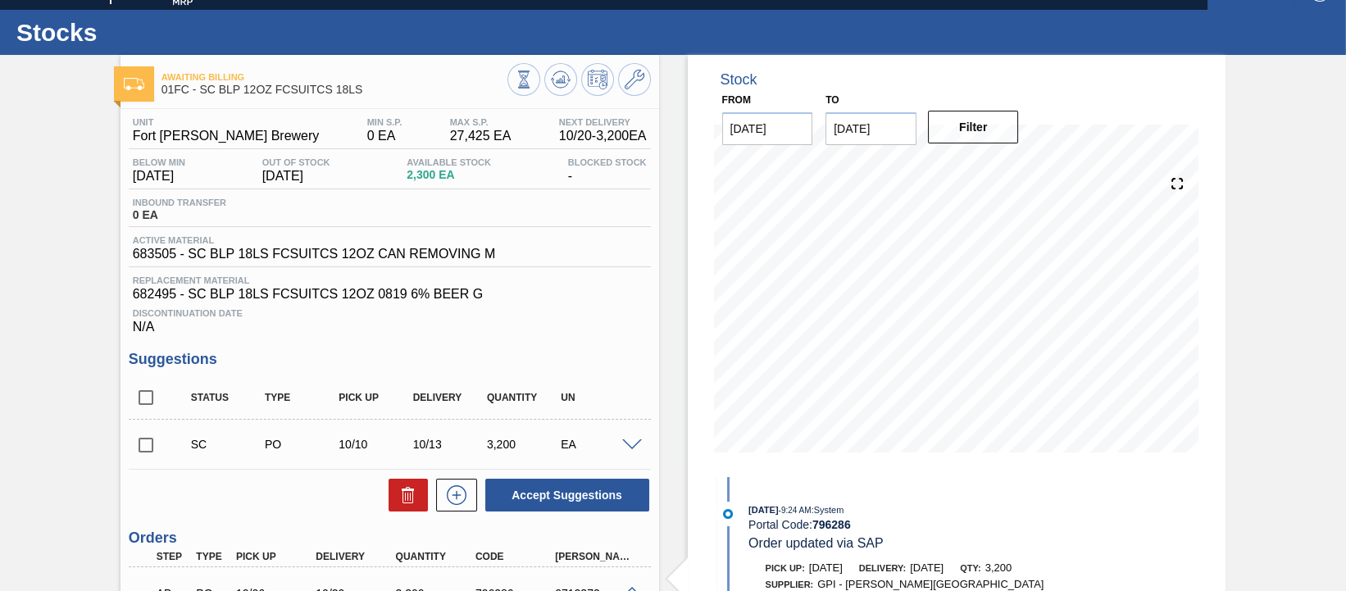
scroll to position [0, 0]
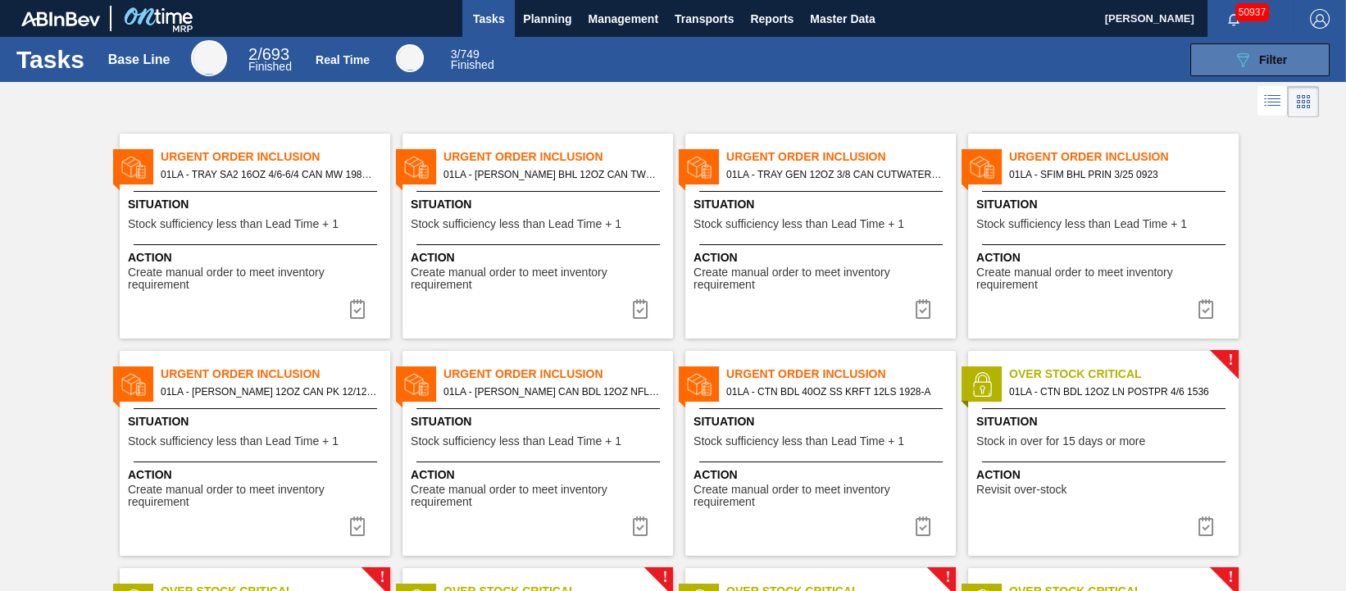
click at [1234, 58] on icon "089F7B8B-B2A5-4AFE-B5C0-19BA573D28AC" at bounding box center [1243, 60] width 20 height 20
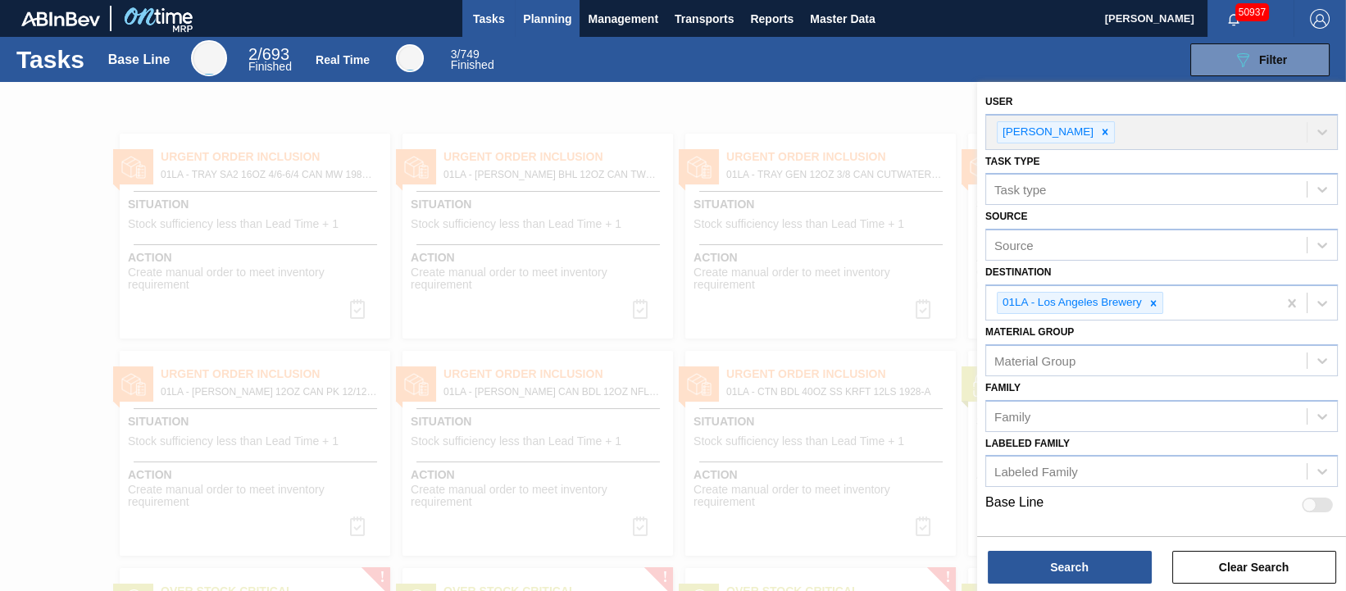
click at [525, 5] on button "Planning" at bounding box center [547, 18] width 65 height 37
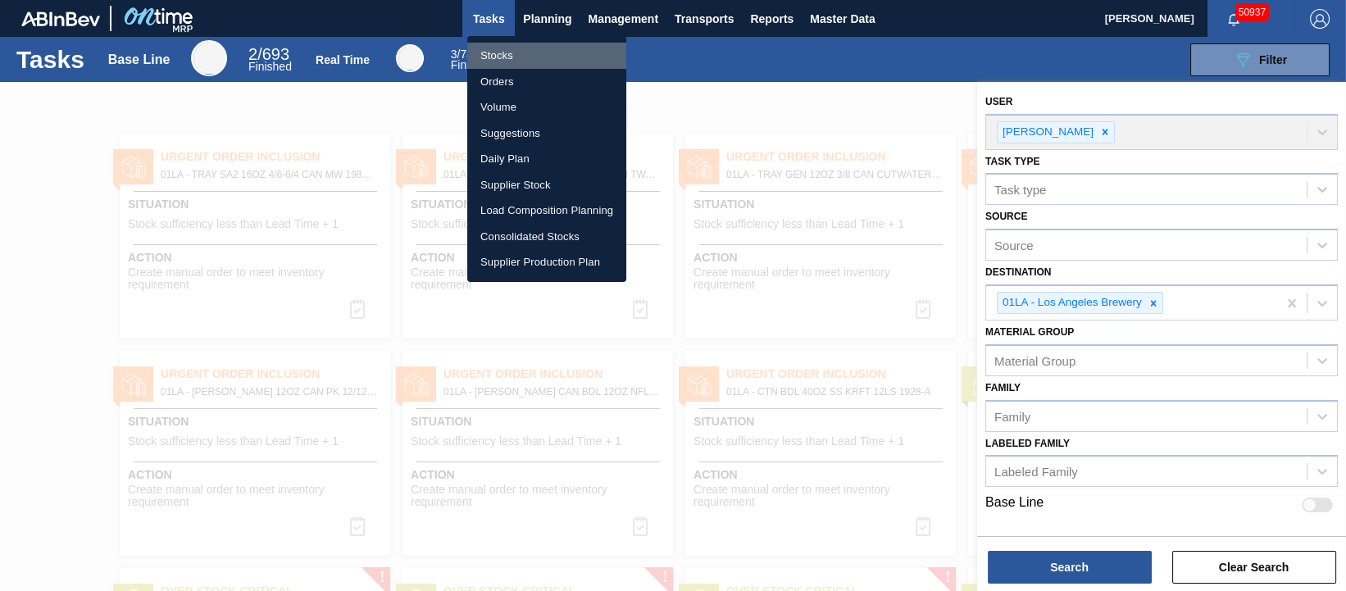
click at [507, 52] on li "Stocks" at bounding box center [546, 56] width 159 height 26
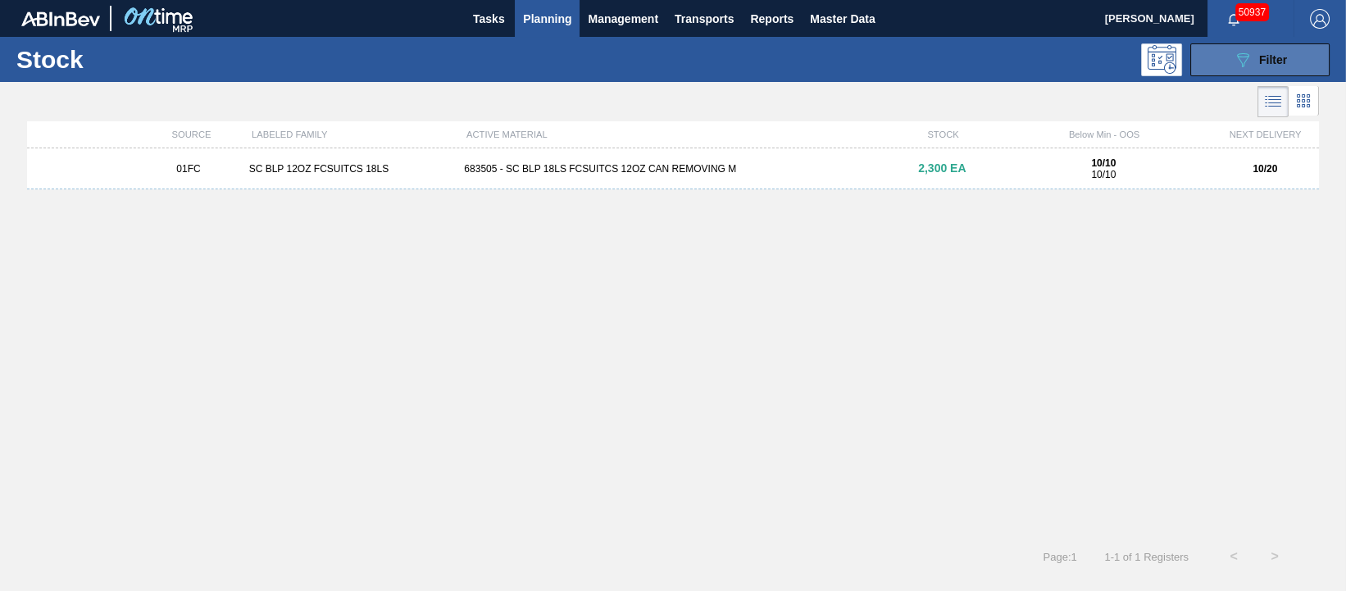
click at [1246, 53] on icon at bounding box center [1243, 60] width 12 height 14
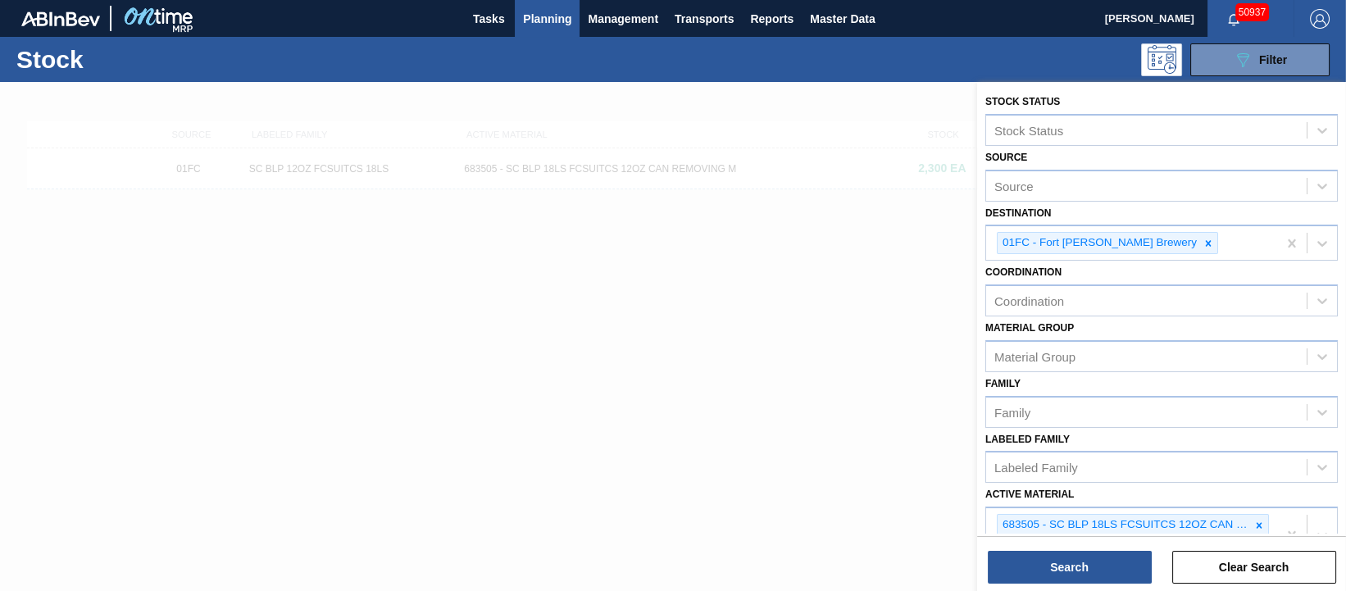
scroll to position [205, 0]
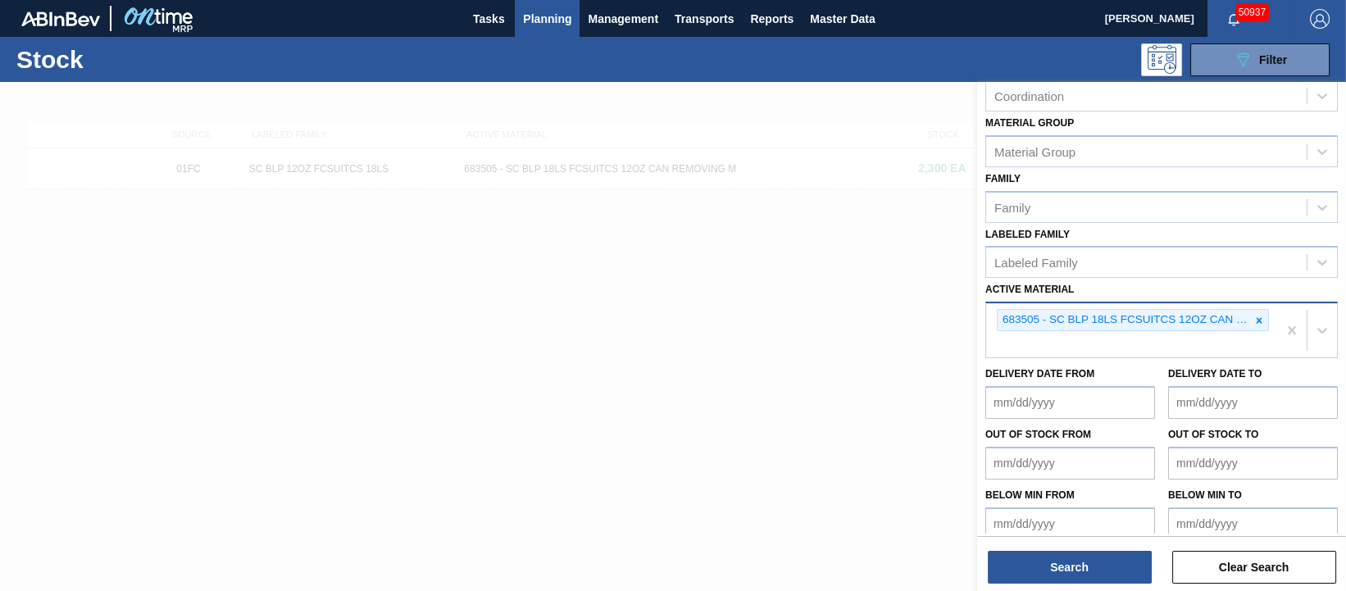
click at [1257, 347] on div "683505 - SC BLP 18LS FCSUITCS 12OZ CAN REMOVING M" at bounding box center [1131, 330] width 291 height 54
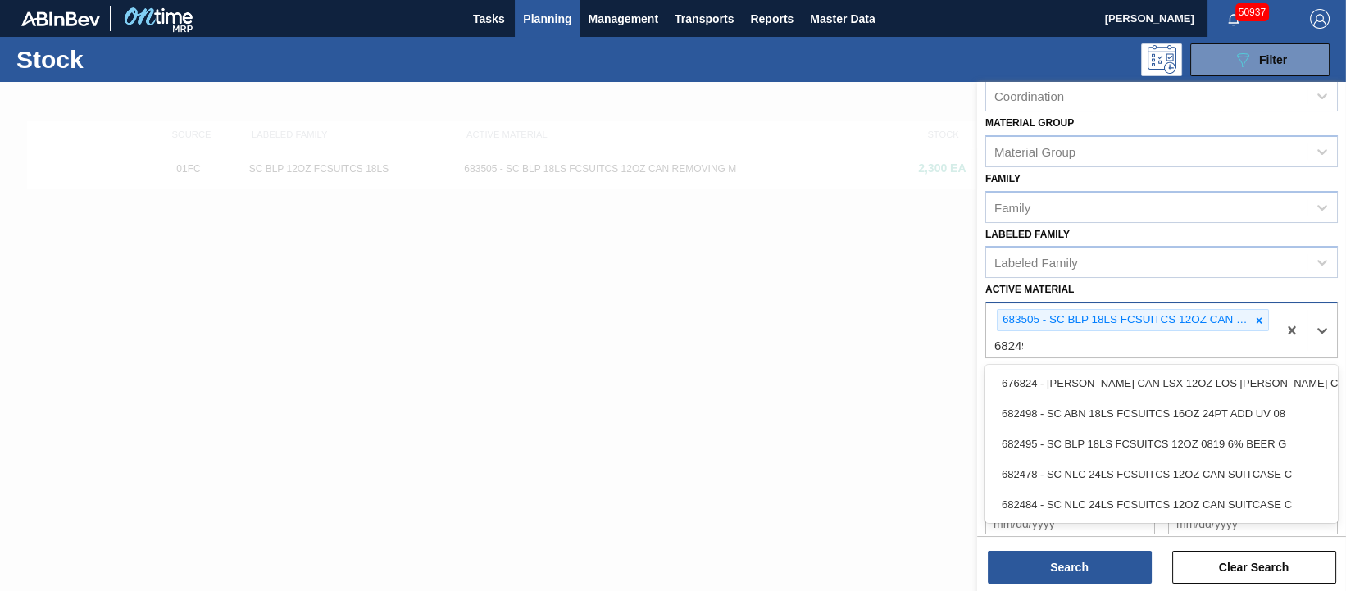
type Material "682495"
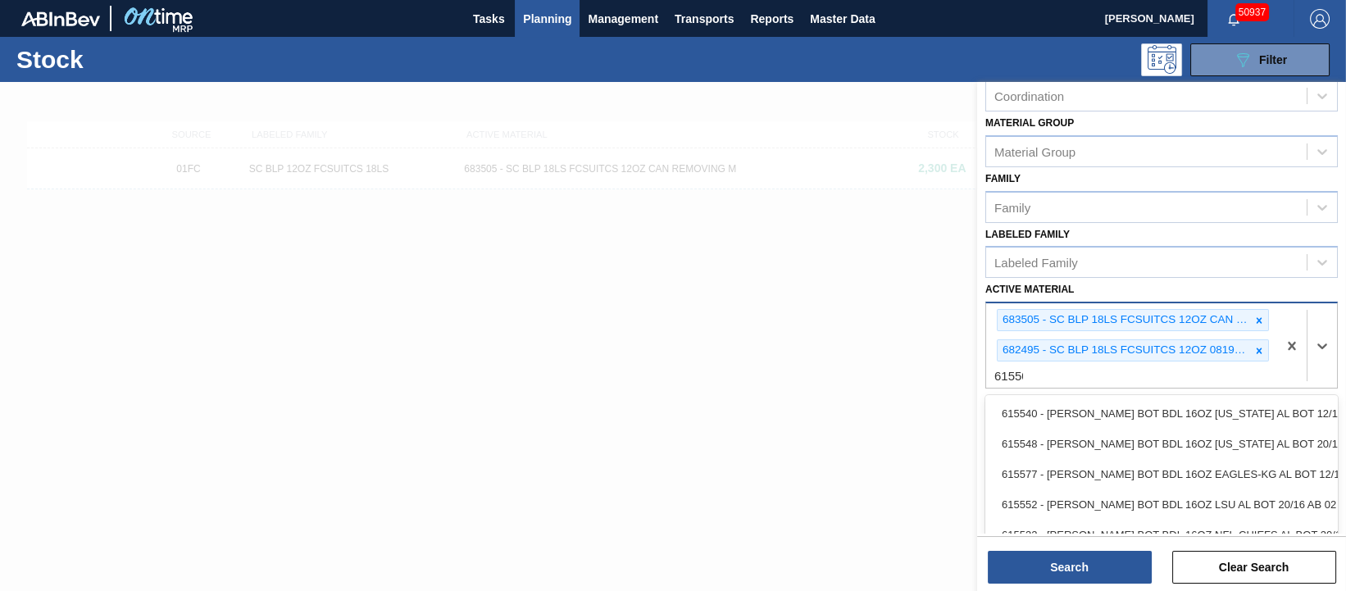
type Material "615502"
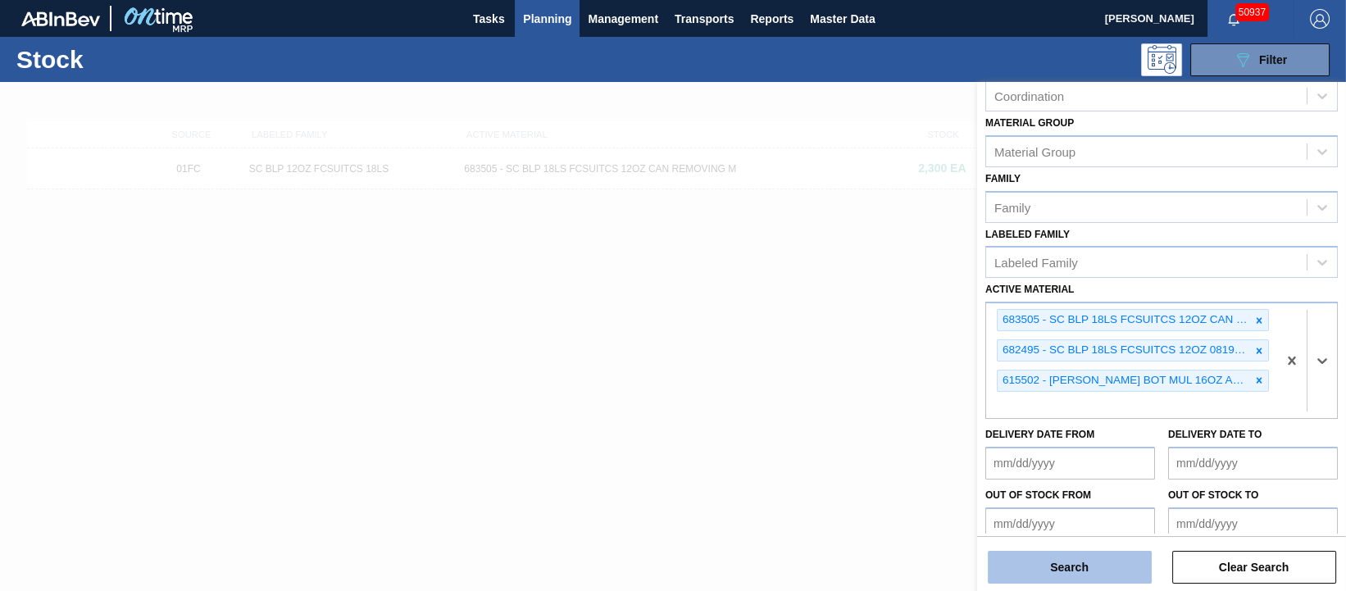
click at [1109, 574] on button "Search" at bounding box center [1070, 567] width 164 height 33
